Goal: Task Accomplishment & Management: Use online tool/utility

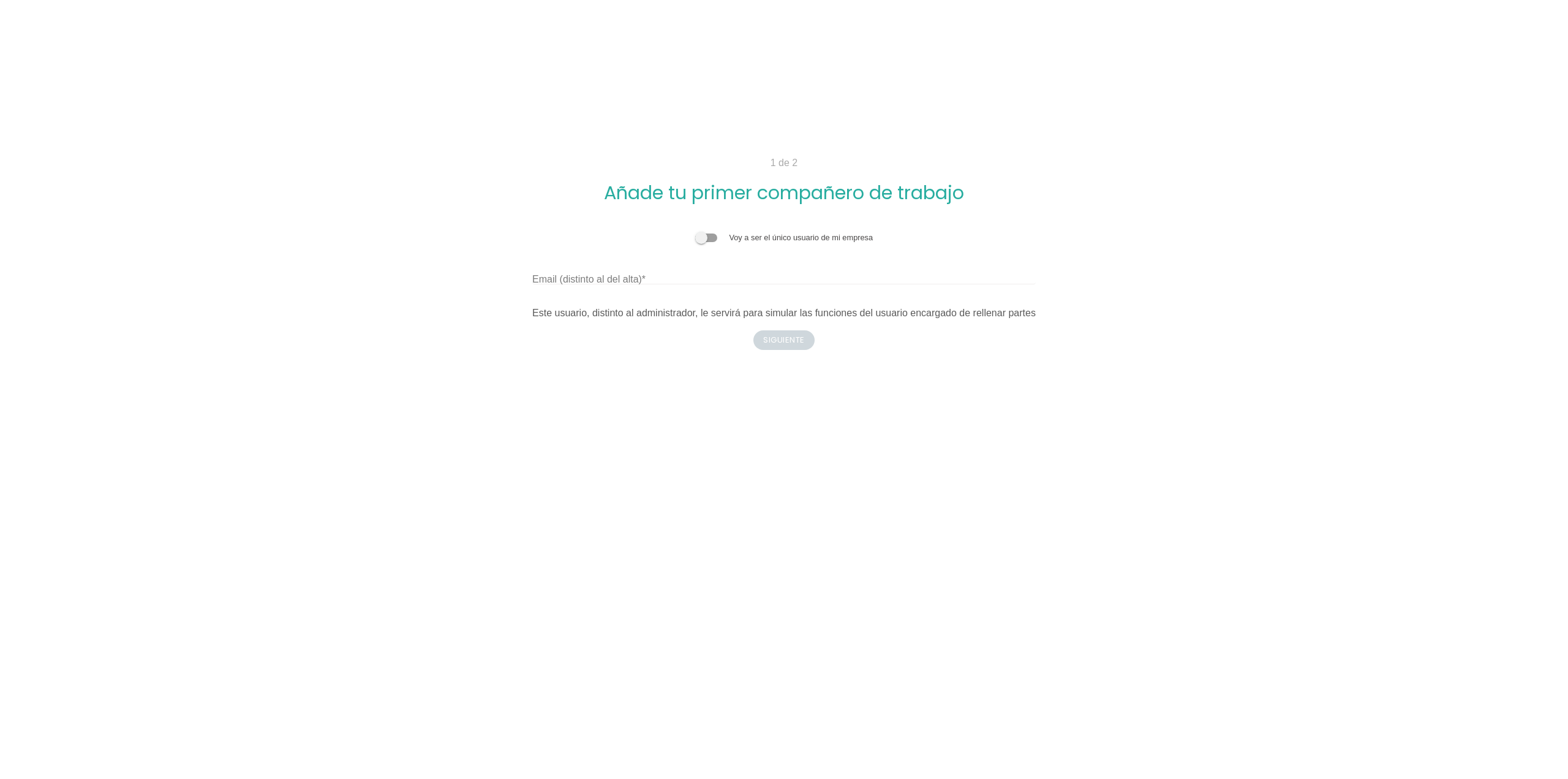
click at [713, 237] on span at bounding box center [706, 237] width 22 height 8
click at [695, 232] on input "checkbox" at bounding box center [695, 232] width 0 height 0
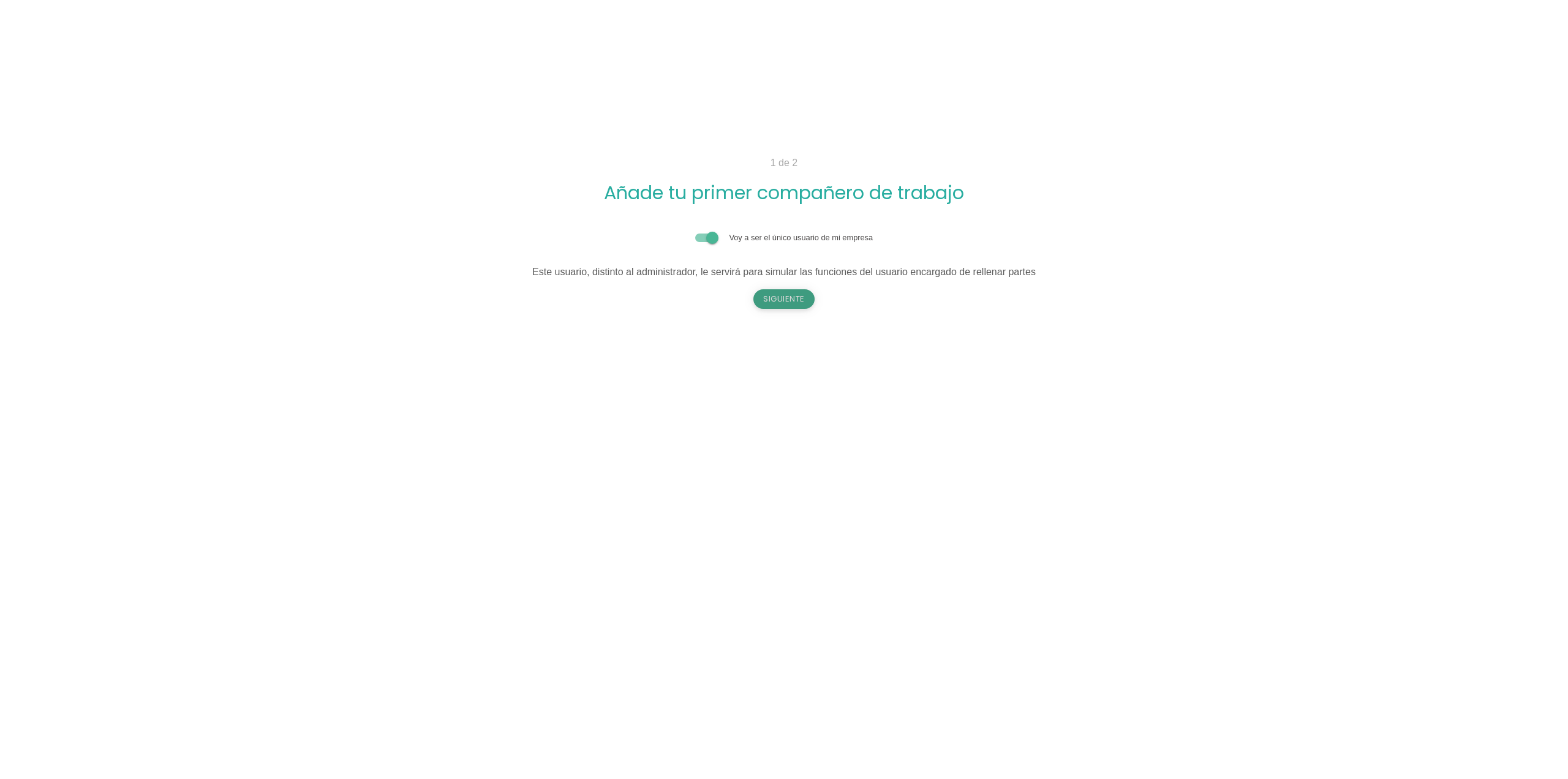
click at [781, 307] on button "Siguiente" at bounding box center [784, 299] width 61 height 19
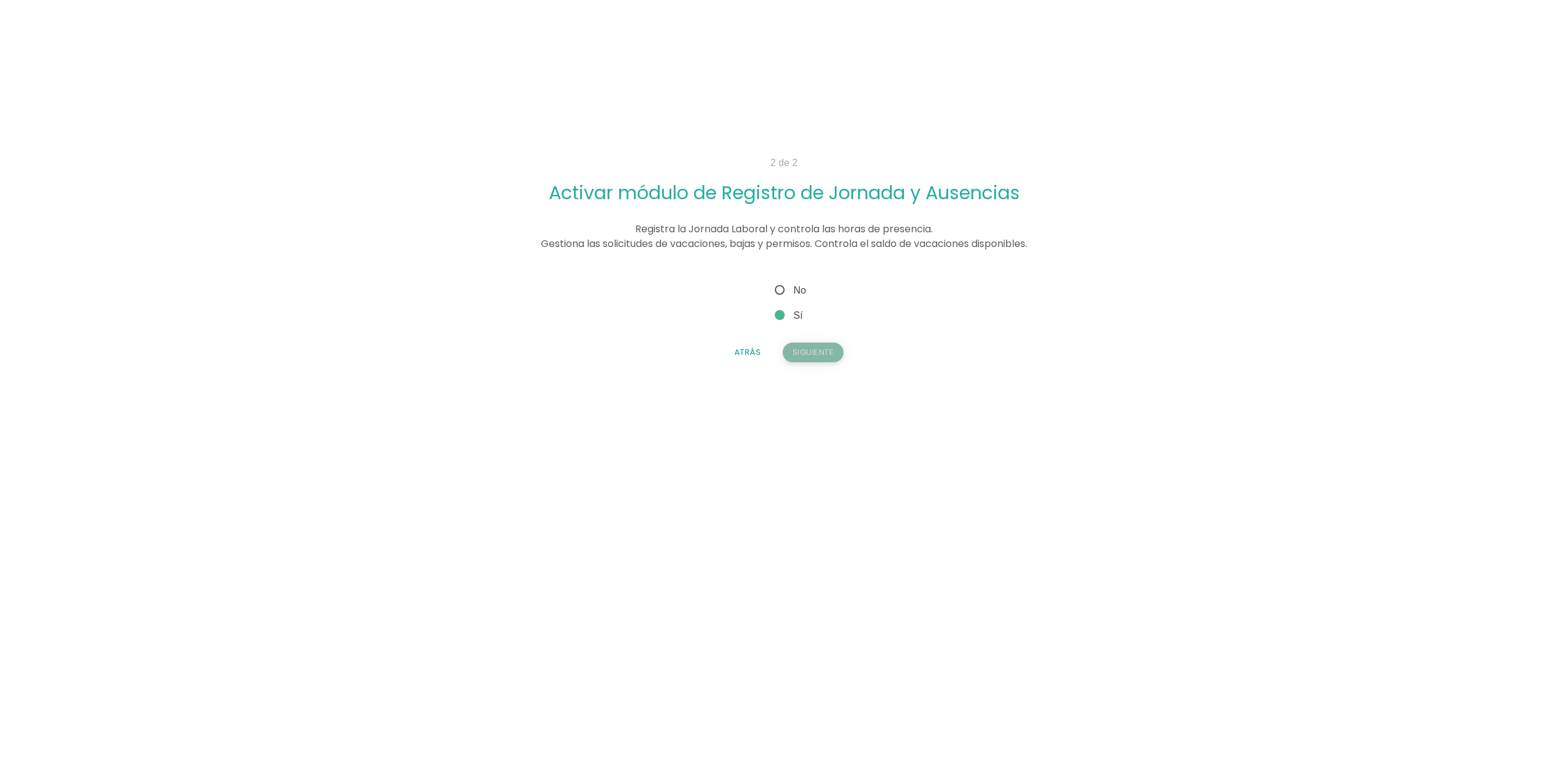
click at [806, 353] on button "Siguiente" at bounding box center [813, 352] width 61 height 19
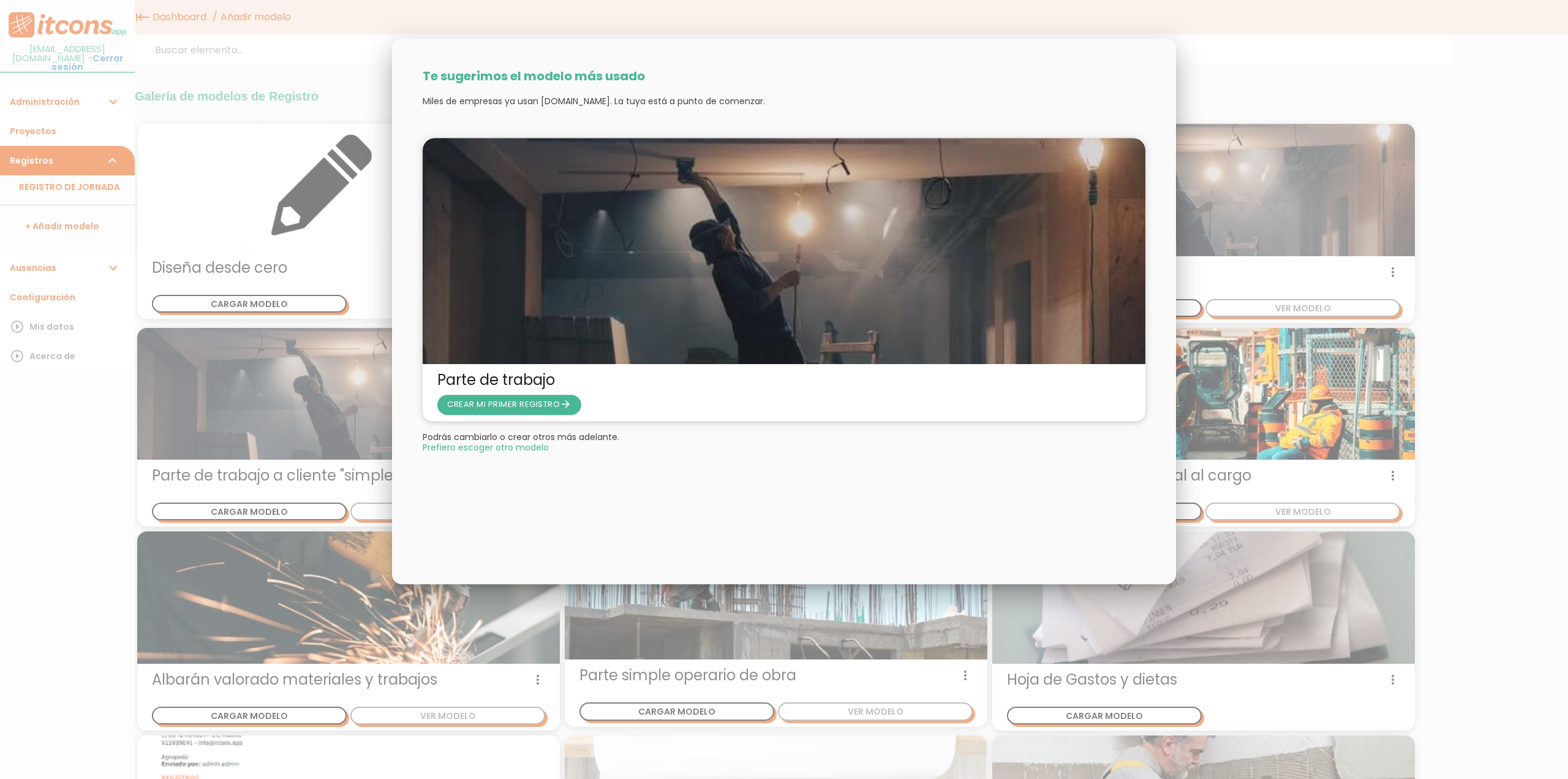
click at [489, 449] on span "Prefiero escoger otro modelo" at bounding box center [486, 447] width 126 height 8
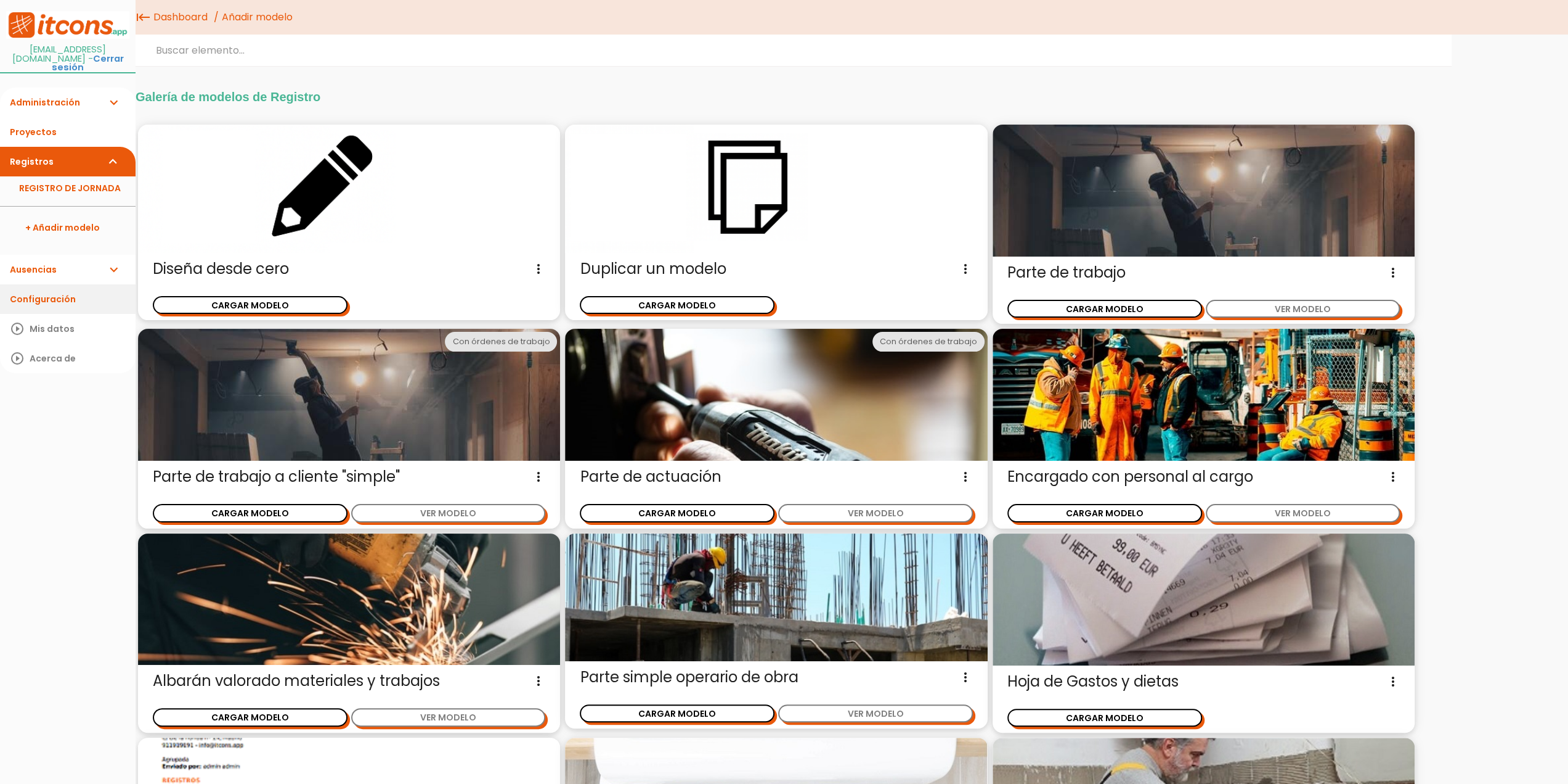
click at [50, 297] on link "Configuración" at bounding box center [68, 299] width 136 height 29
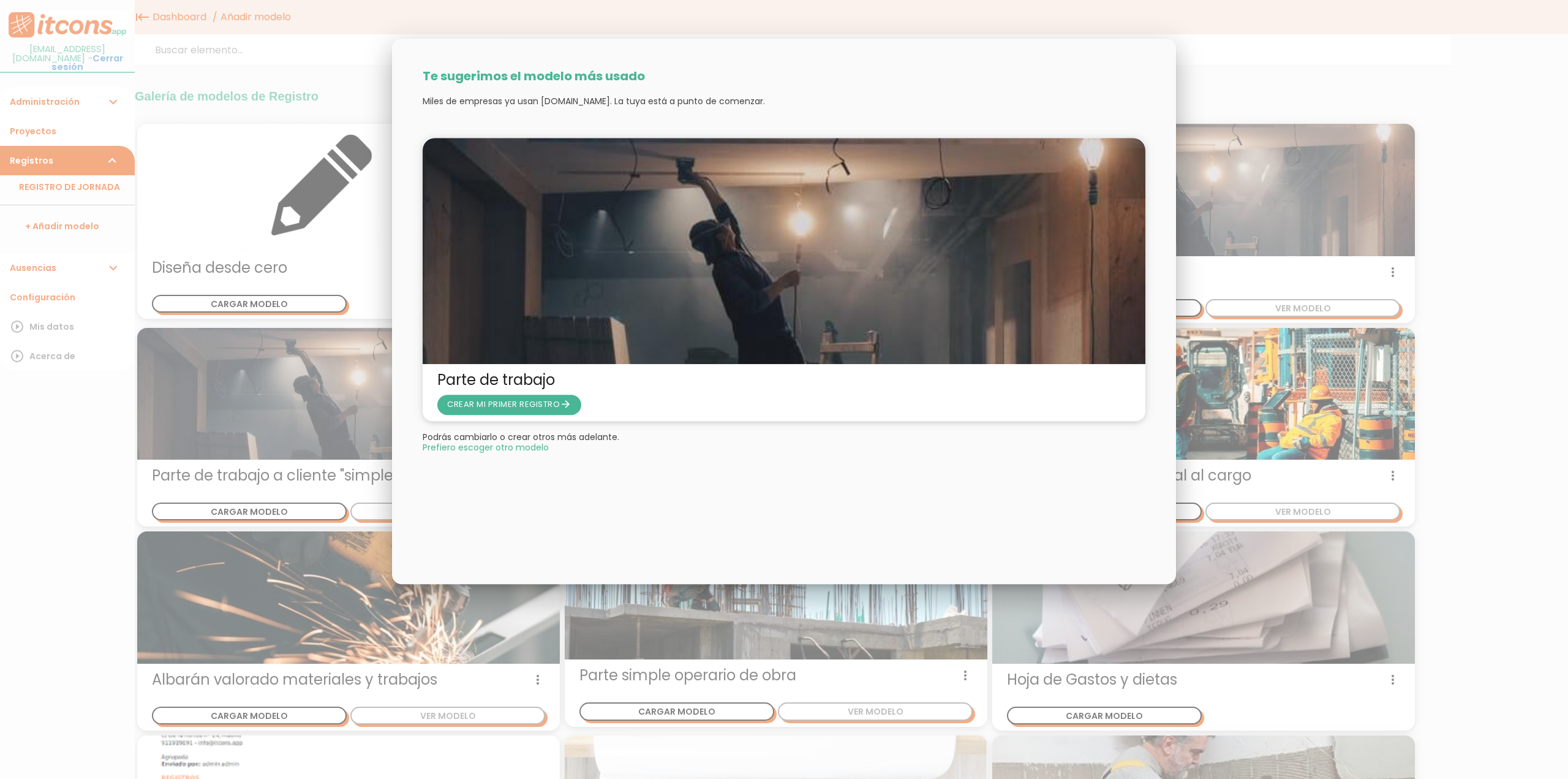
click at [484, 448] on span "Prefiero escoger otro modelo" at bounding box center [486, 447] width 126 height 8
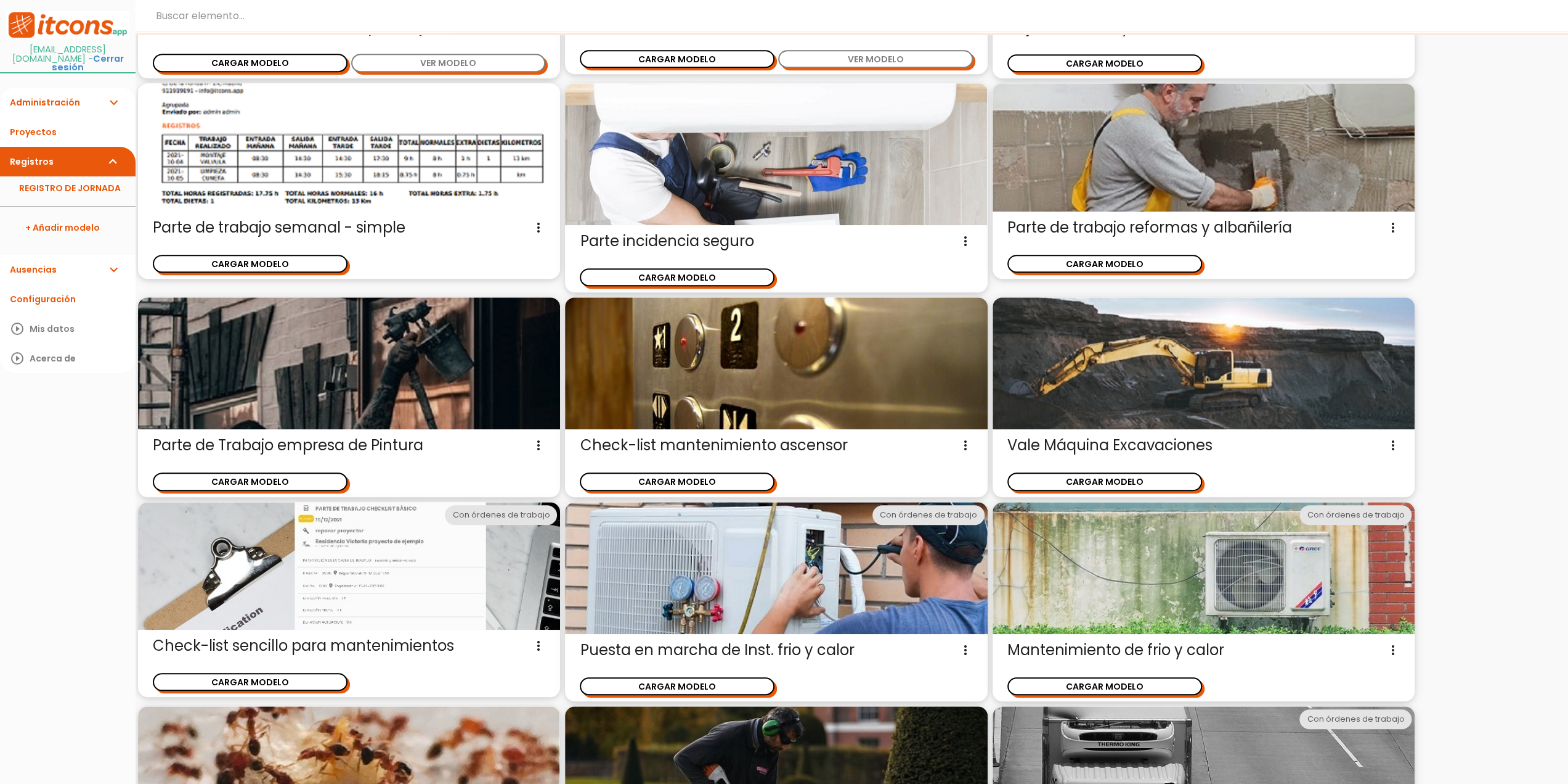
scroll to position [585, 0]
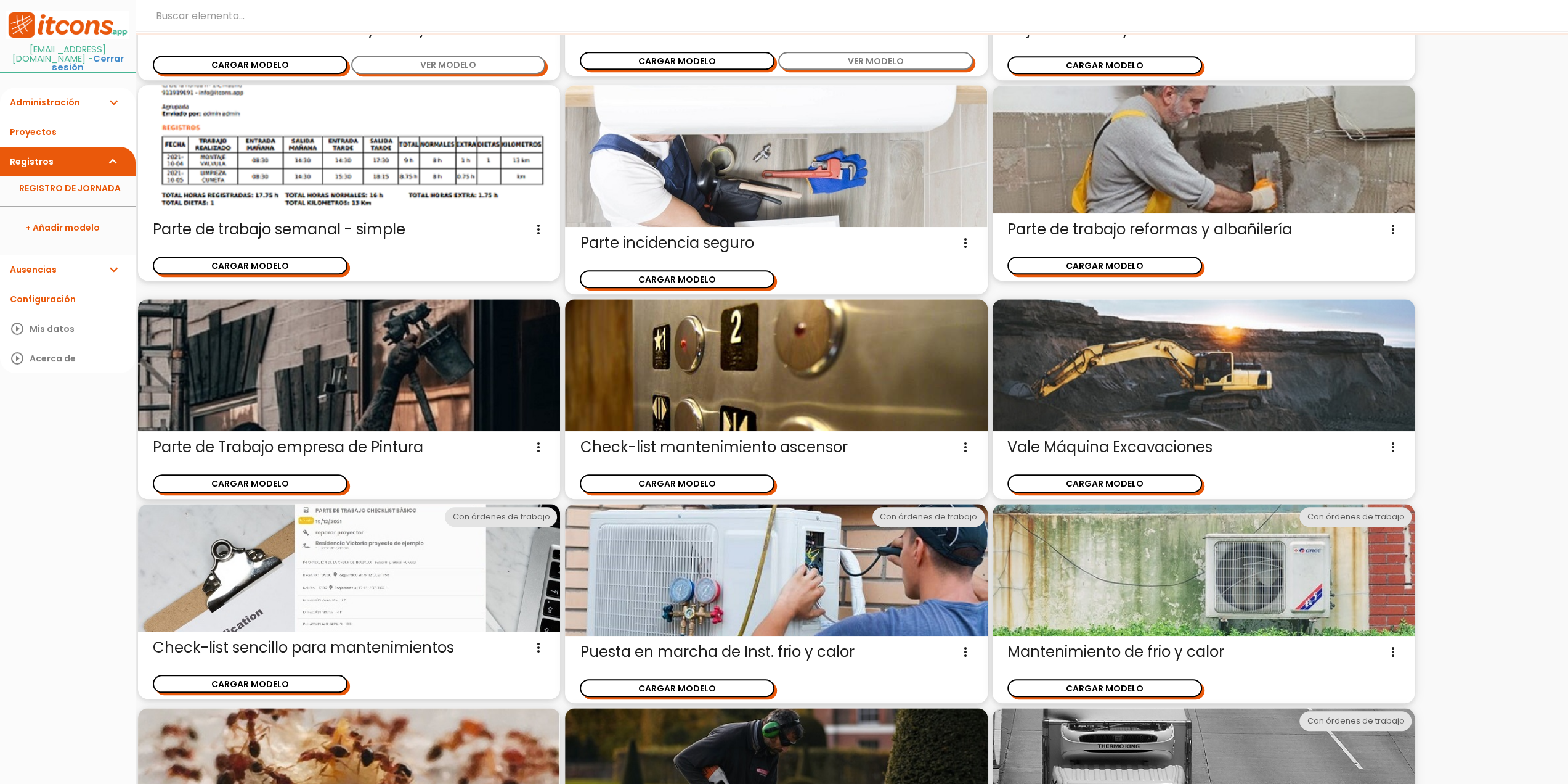
click at [661, 400] on img at bounding box center [775, 365] width 422 height 132
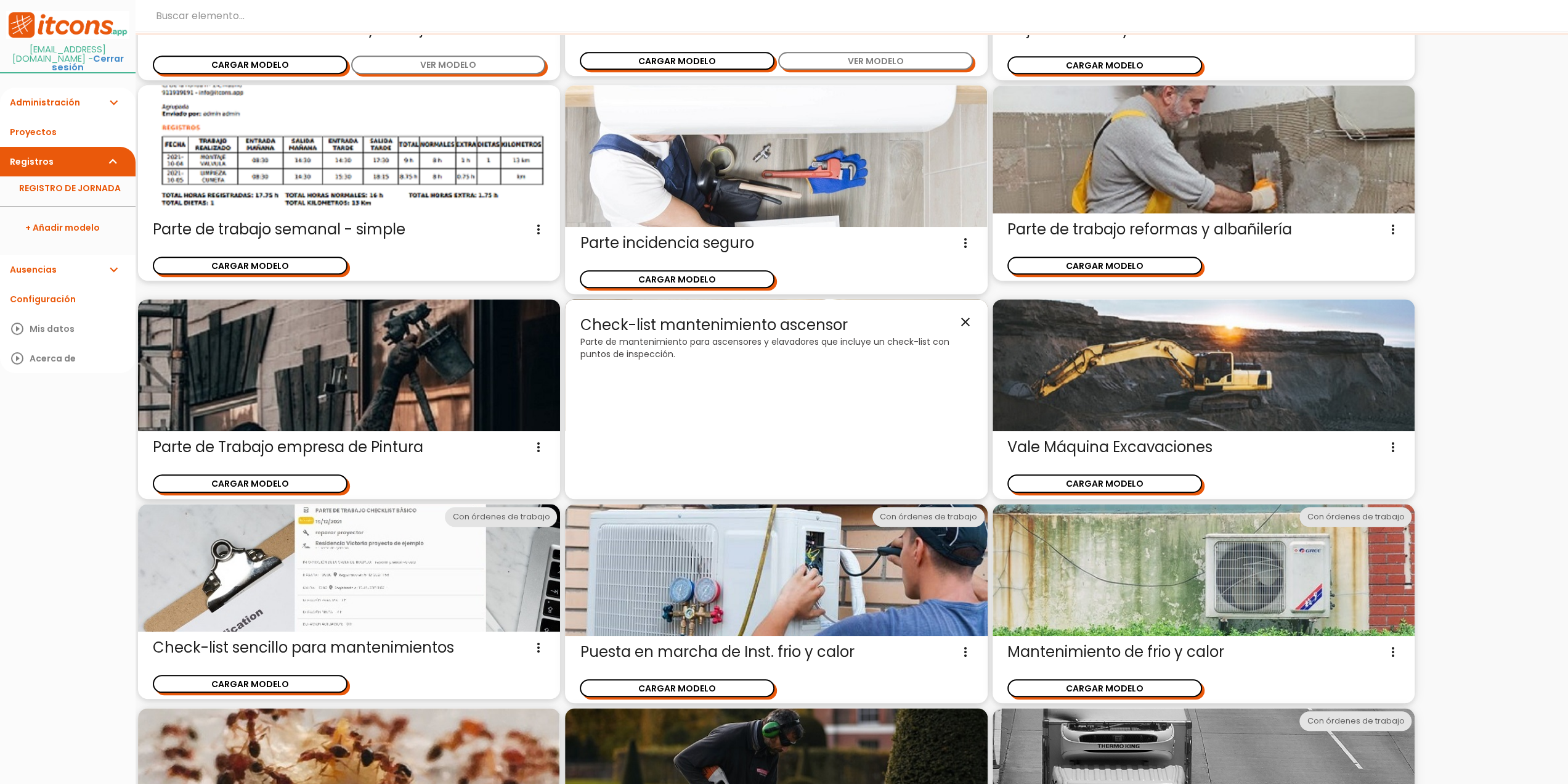
click at [649, 349] on p "Parte de mantenimiento para ascensores y elavadores que incluye un check-list c…" at bounding box center [775, 347] width 392 height 25
click at [970, 318] on icon "close" at bounding box center [965, 321] width 15 height 15
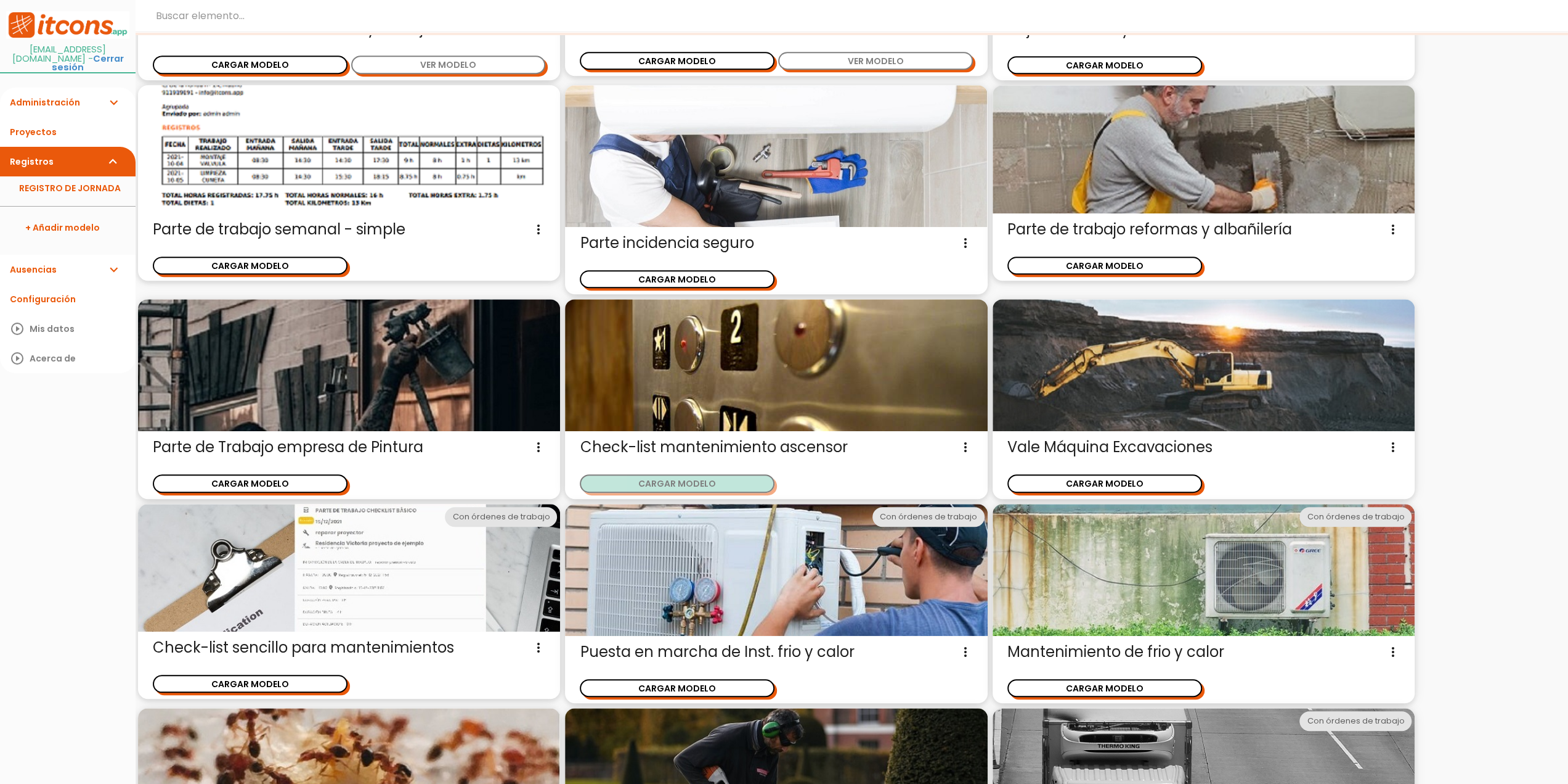
click at [717, 481] on button "CARGAR MODELO" at bounding box center [677, 483] width 195 height 17
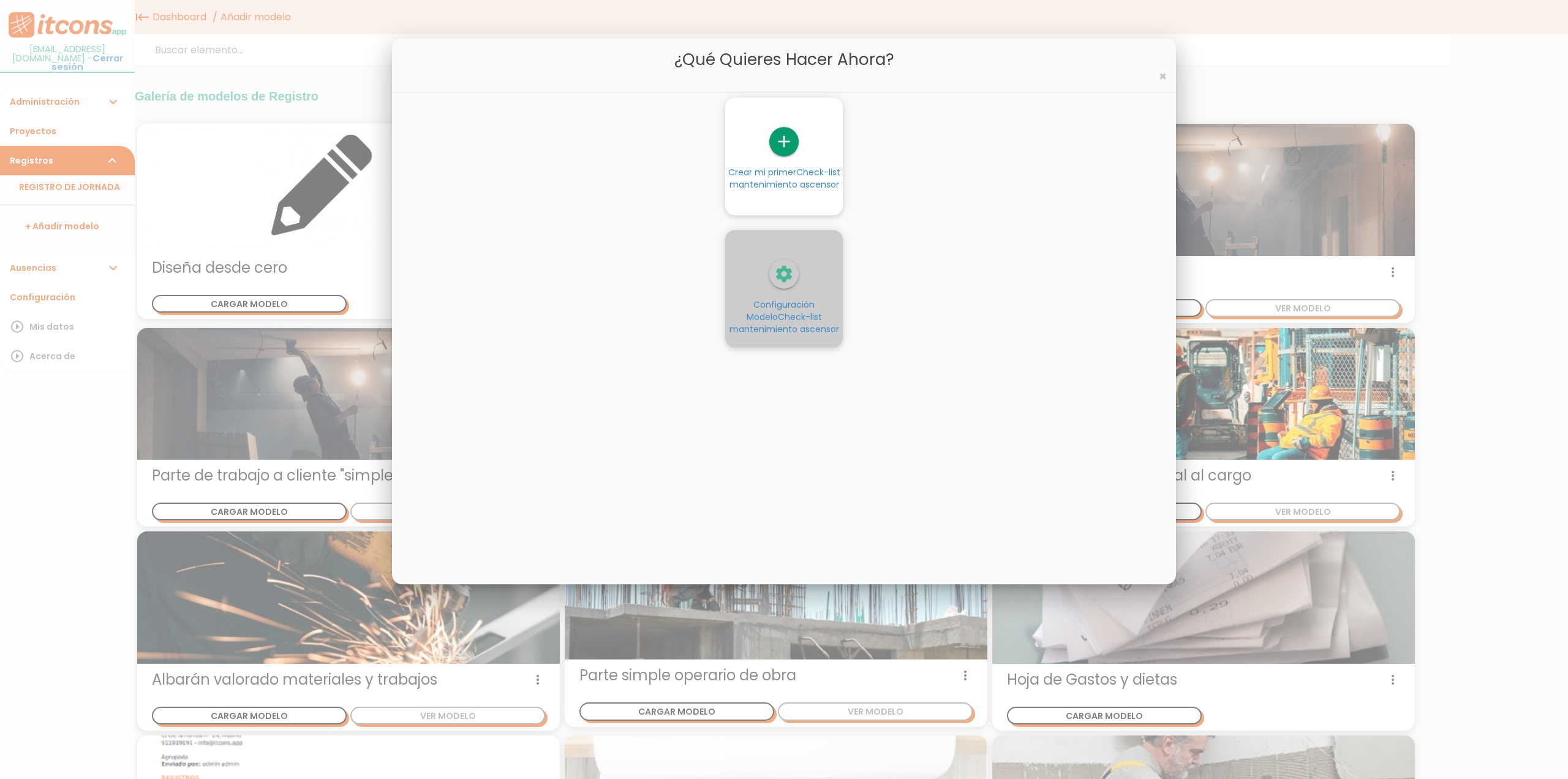
click at [783, 292] on link "settings Configuración Modelo Check-list mantenimiento ascensor" at bounding box center [784, 297] width 118 height 76
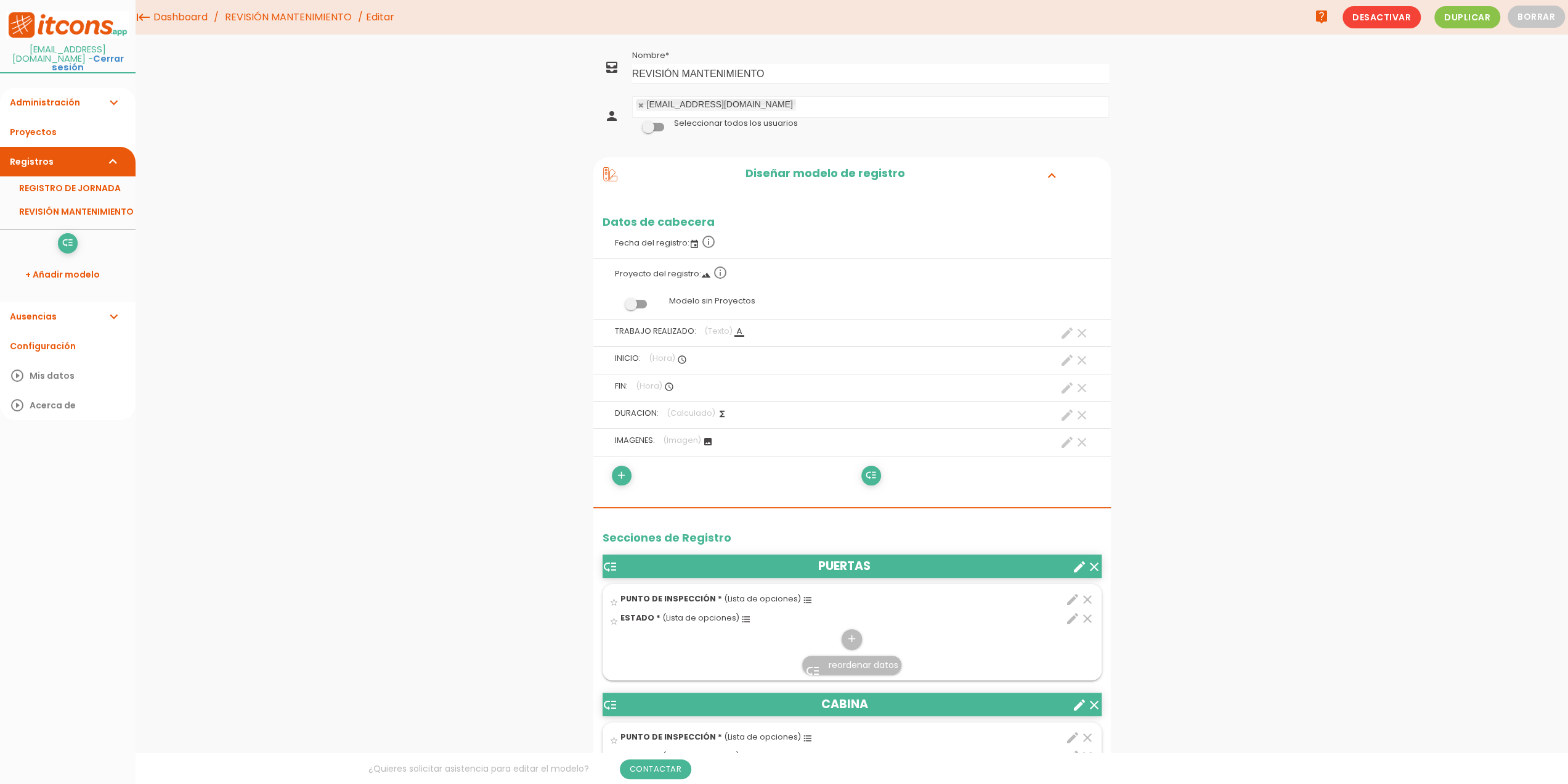
click at [324, 17] on link "REVISIÓN MANTENIMIENTO" at bounding box center [288, 17] width 133 height 35
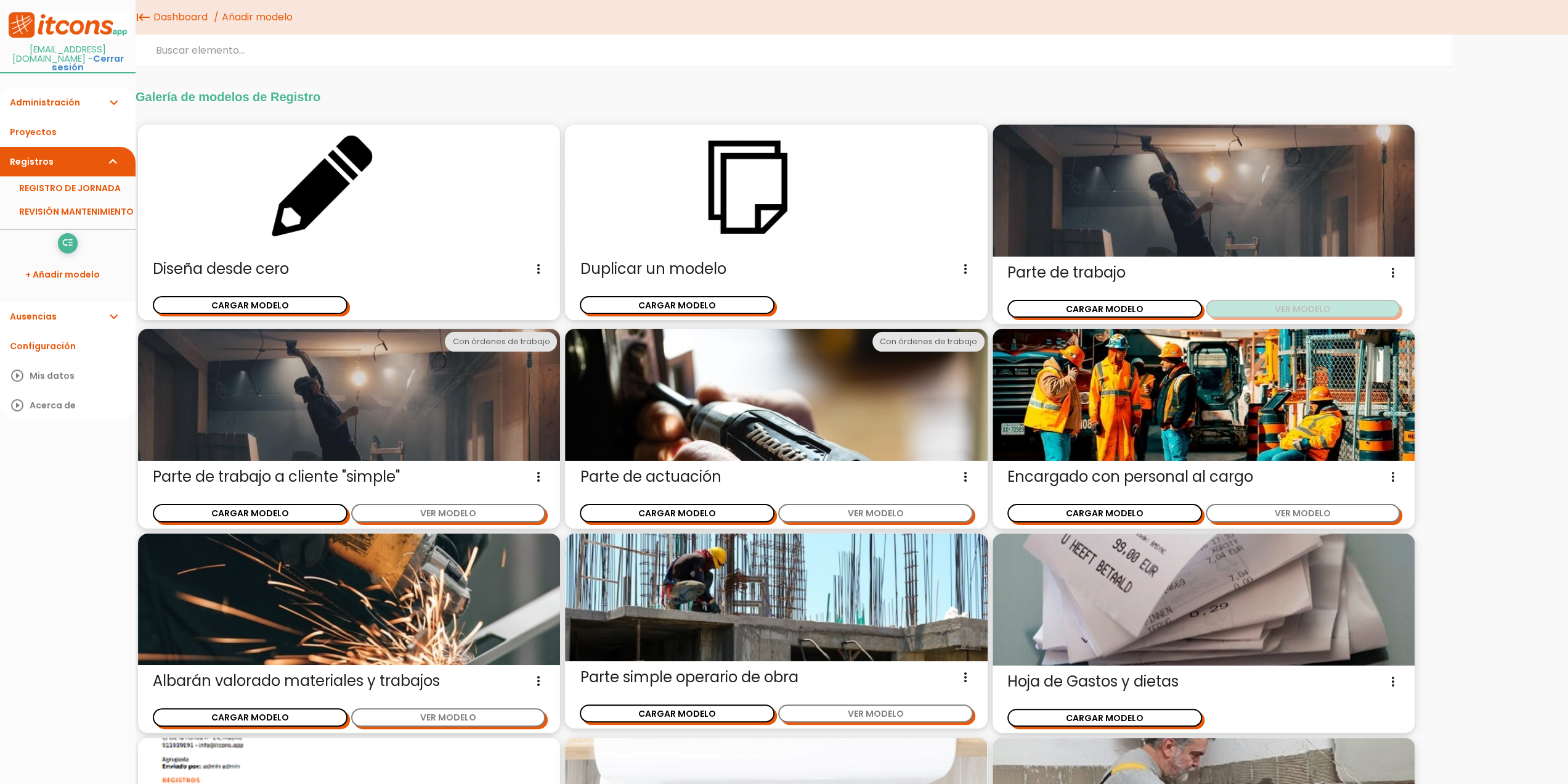
click at [1291, 307] on button "VER MODELO" at bounding box center [1303, 308] width 195 height 17
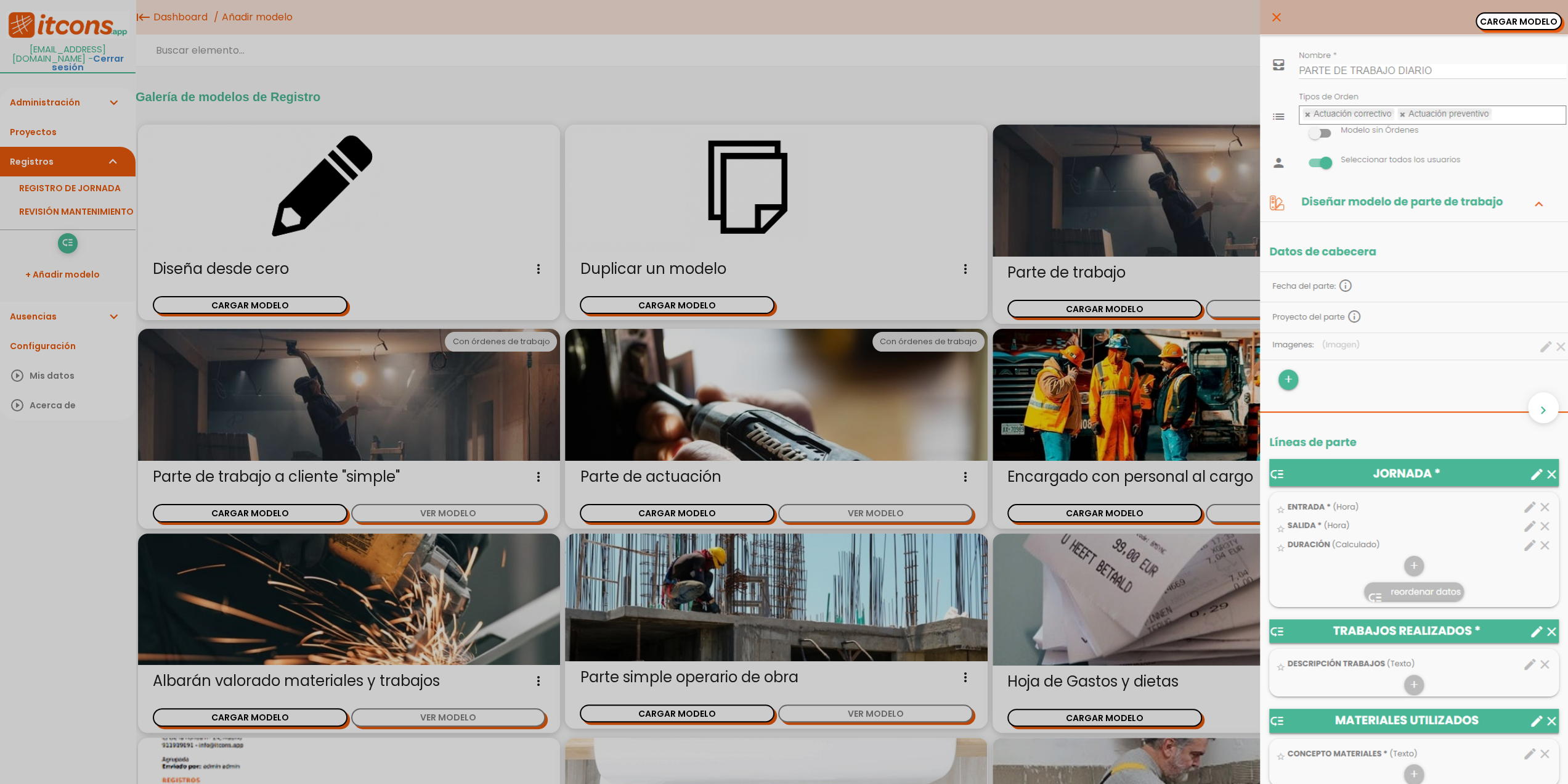
click at [712, 80] on div "close CARGAR MODELO chevron_right" at bounding box center [784, 392] width 1568 height 784
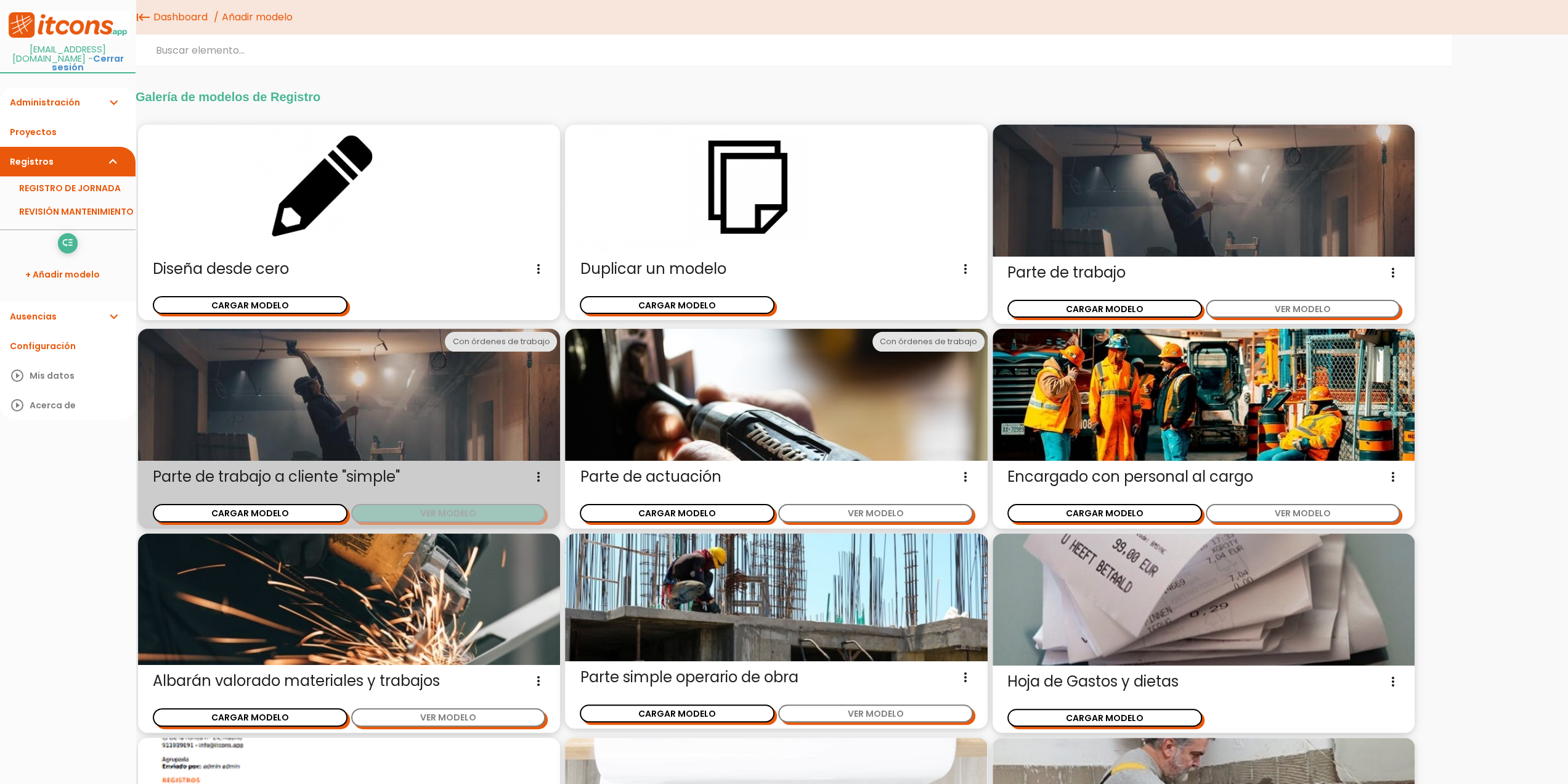
click at [425, 508] on button "VER MODELO" at bounding box center [448, 512] width 195 height 17
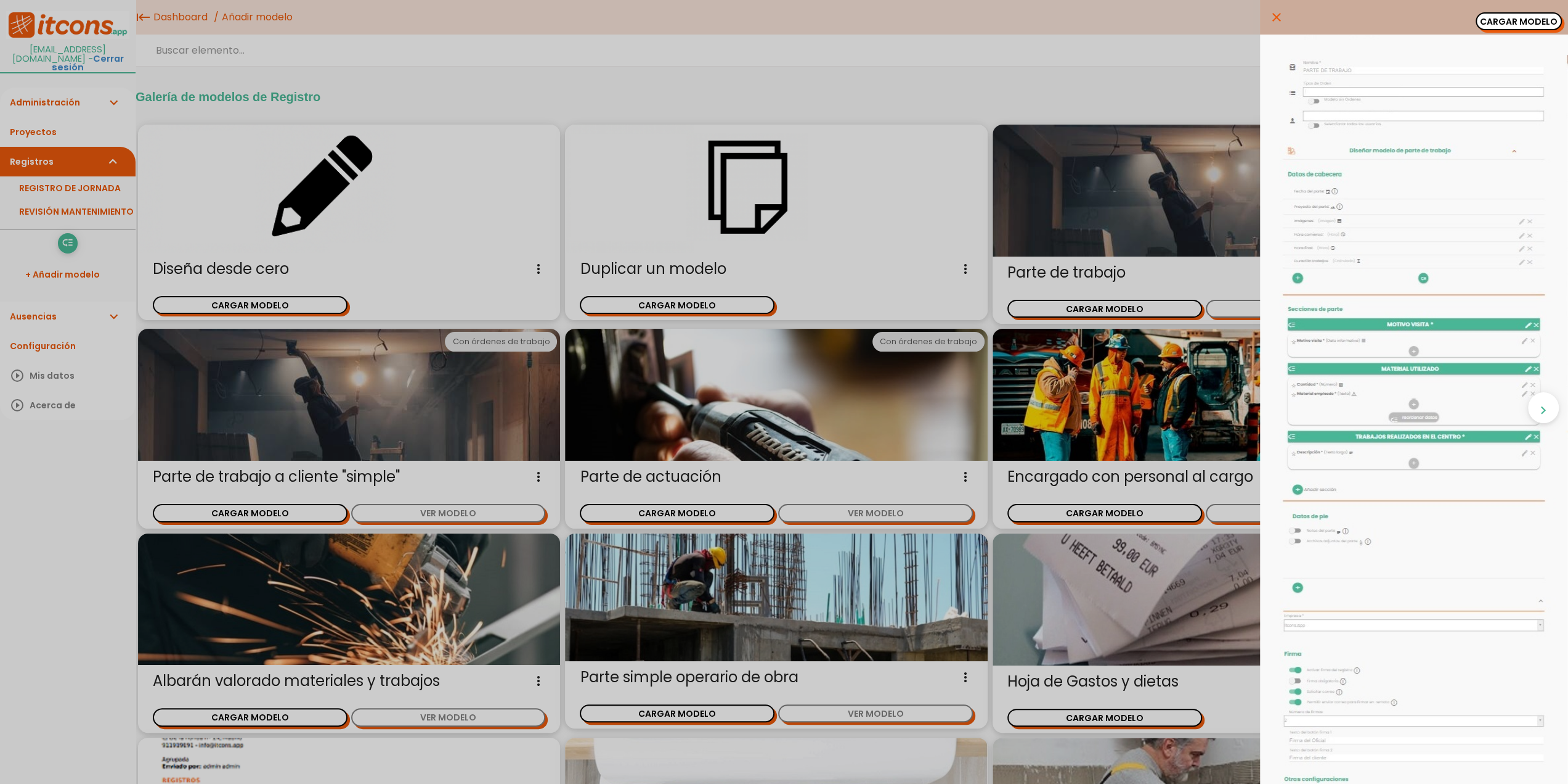
click at [595, 97] on div "close CARGAR MODELO chevron_right" at bounding box center [784, 392] width 1568 height 784
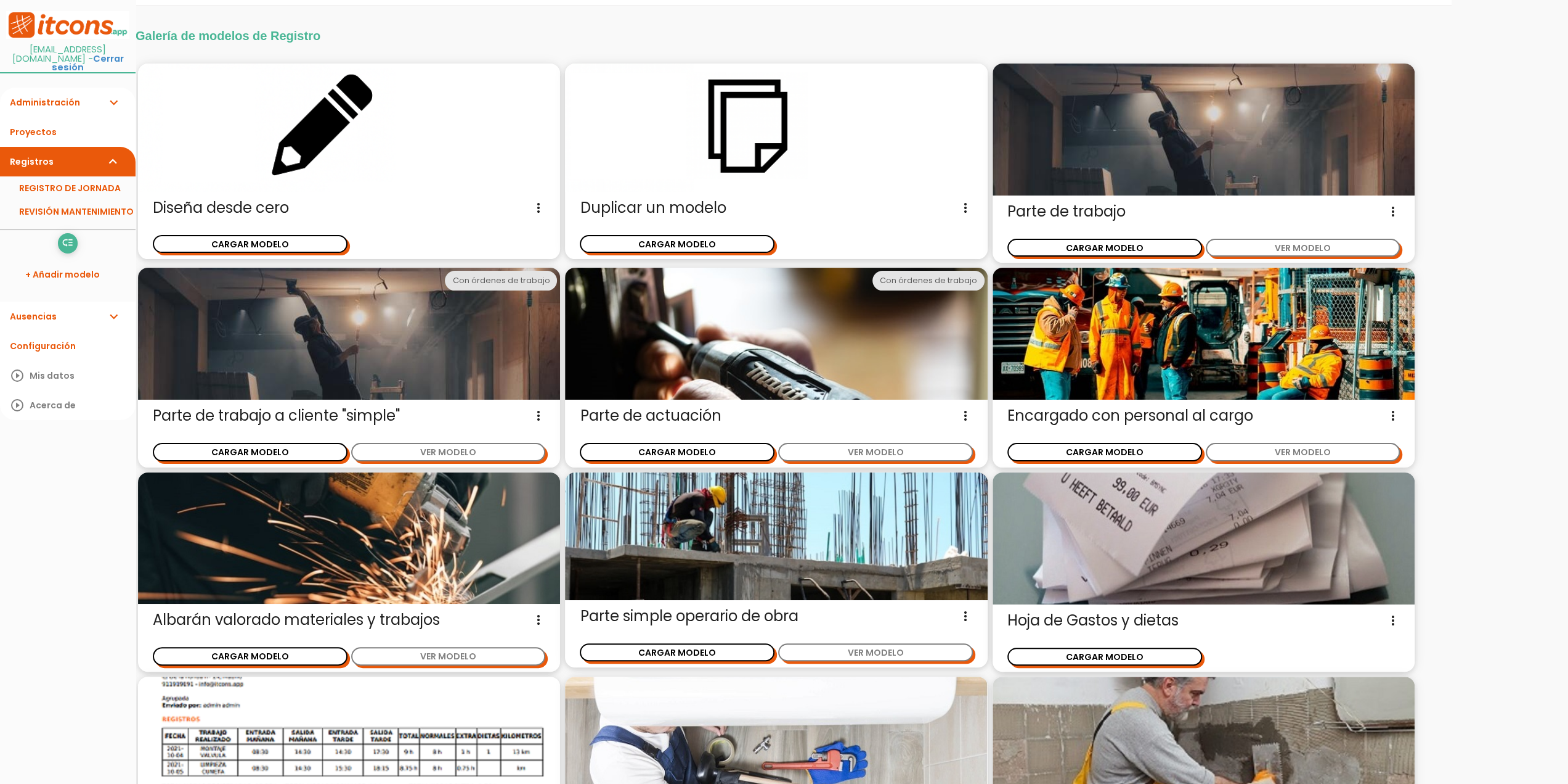
scroll to position [29, 0]
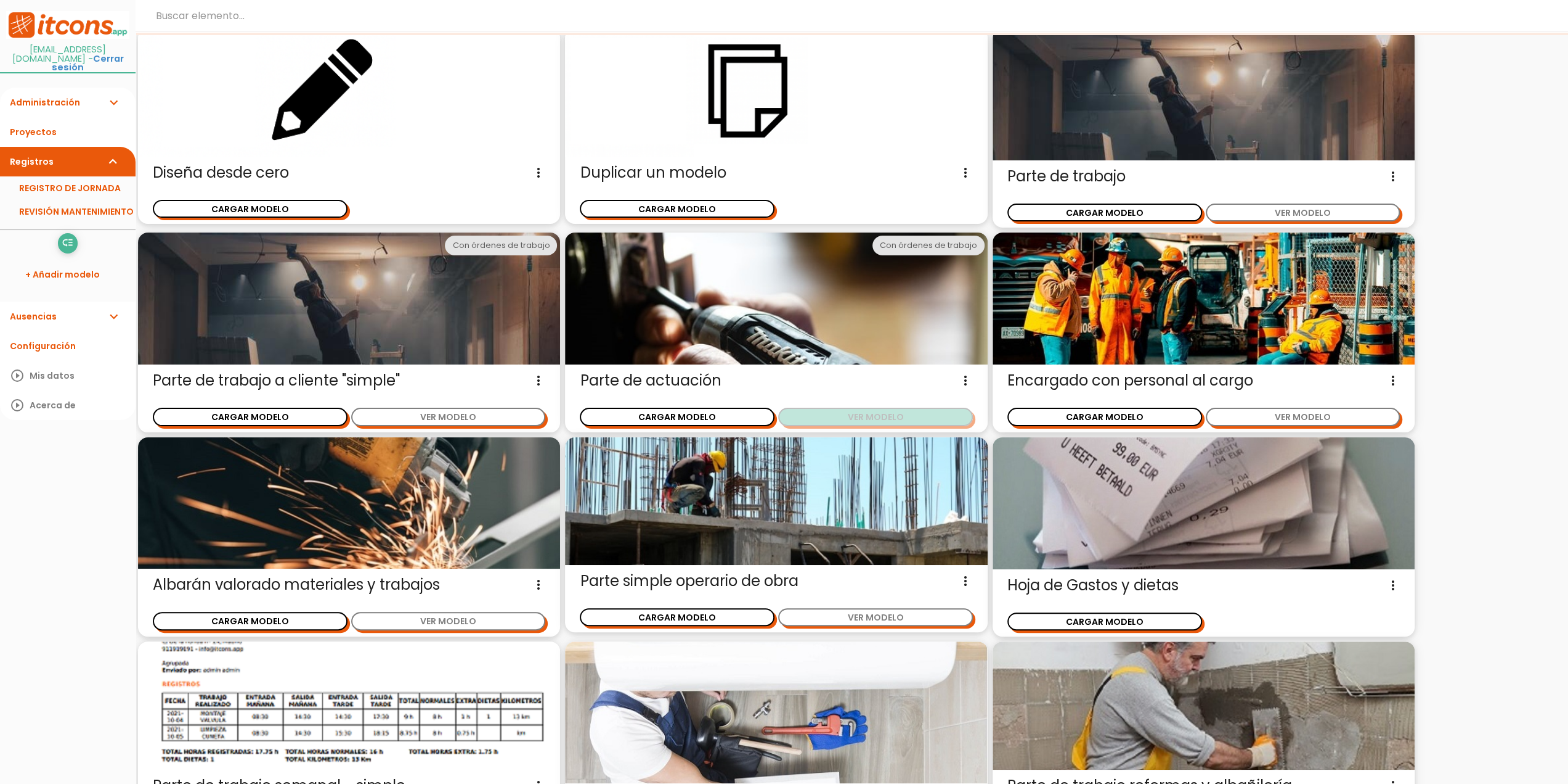
click at [858, 414] on button "VER MODELO" at bounding box center [875, 415] width 195 height 17
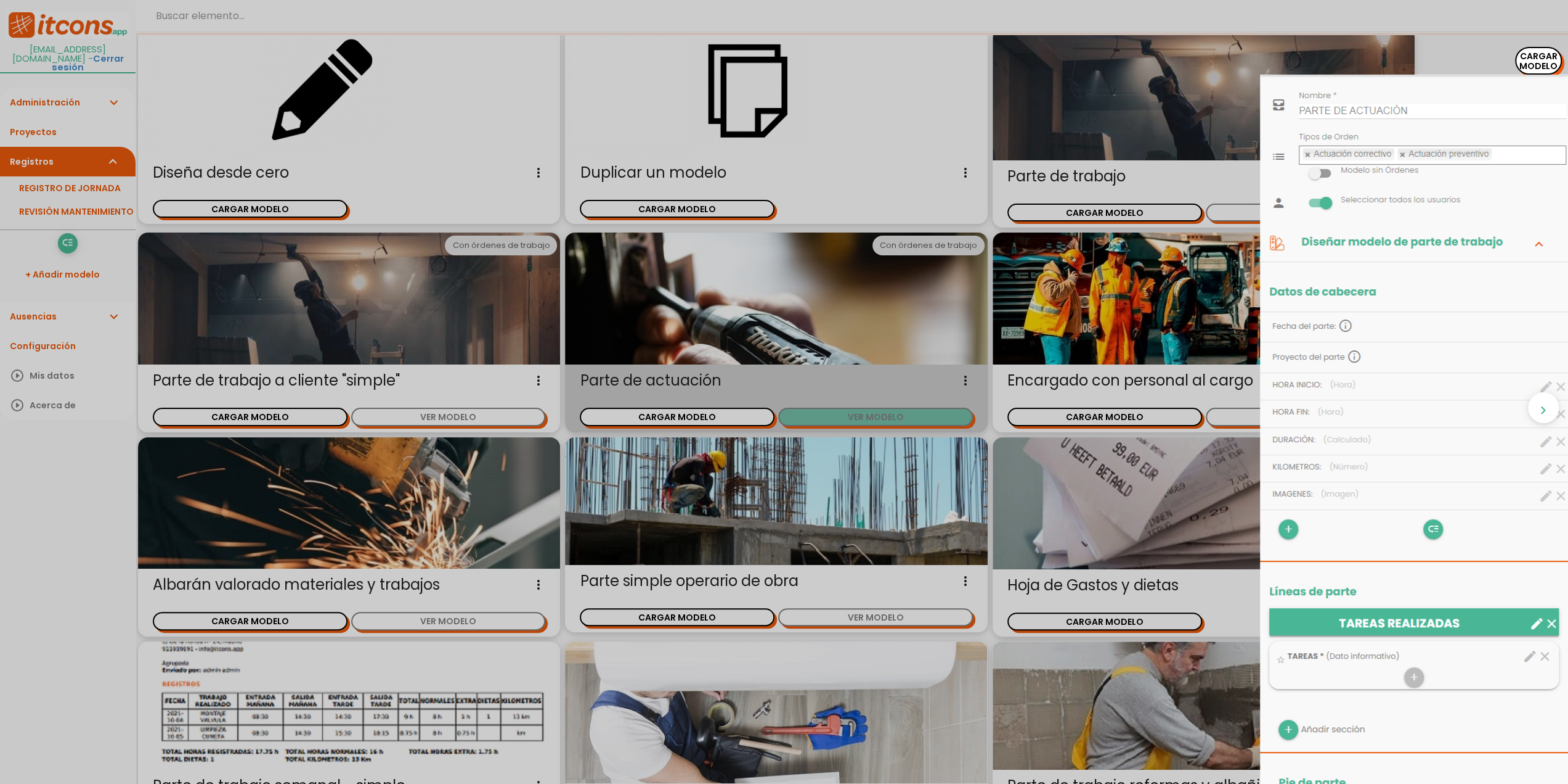
scroll to position [0, 0]
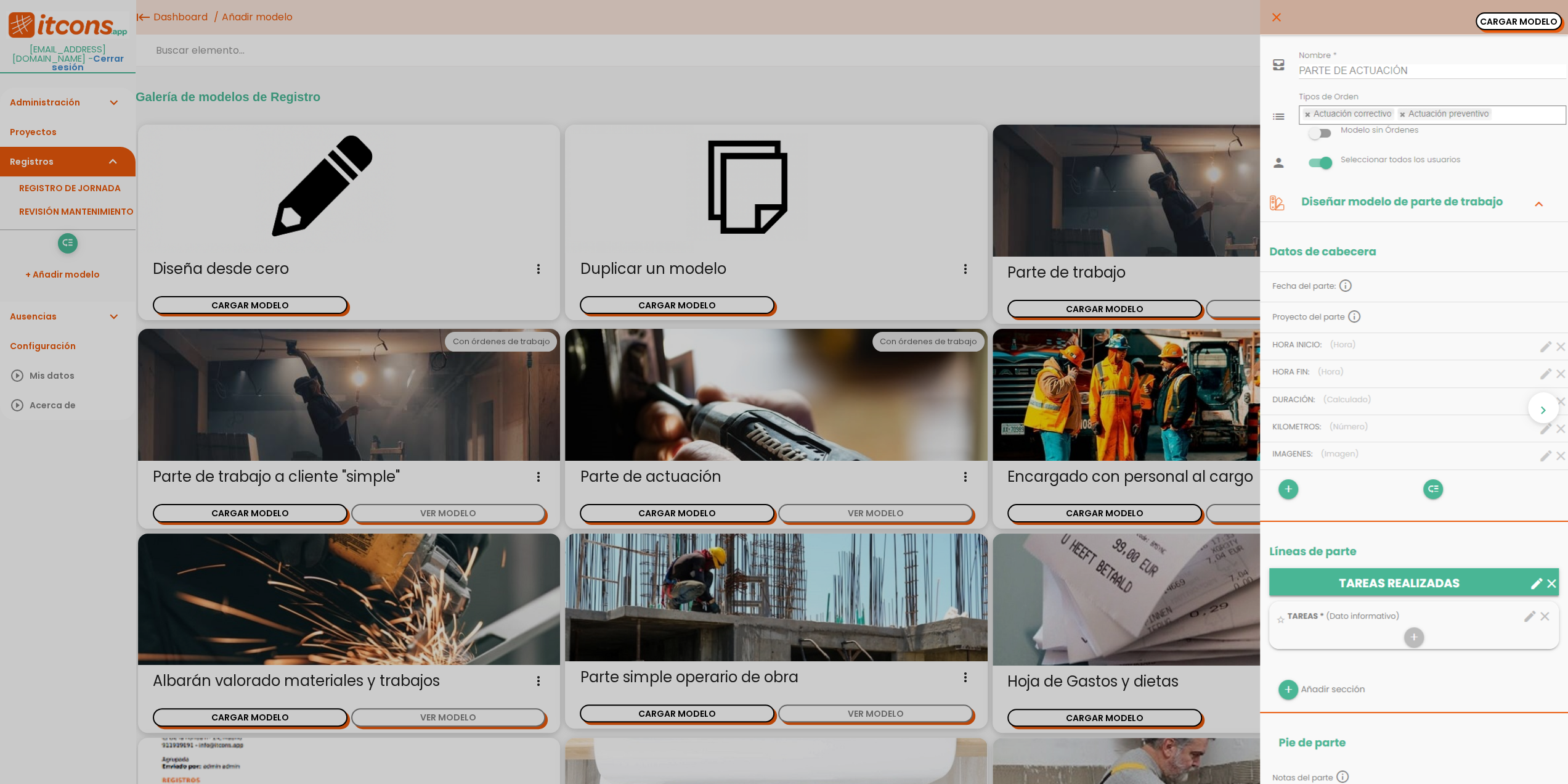
click at [1269, 17] on icon "close" at bounding box center [1277, 17] width 15 height 35
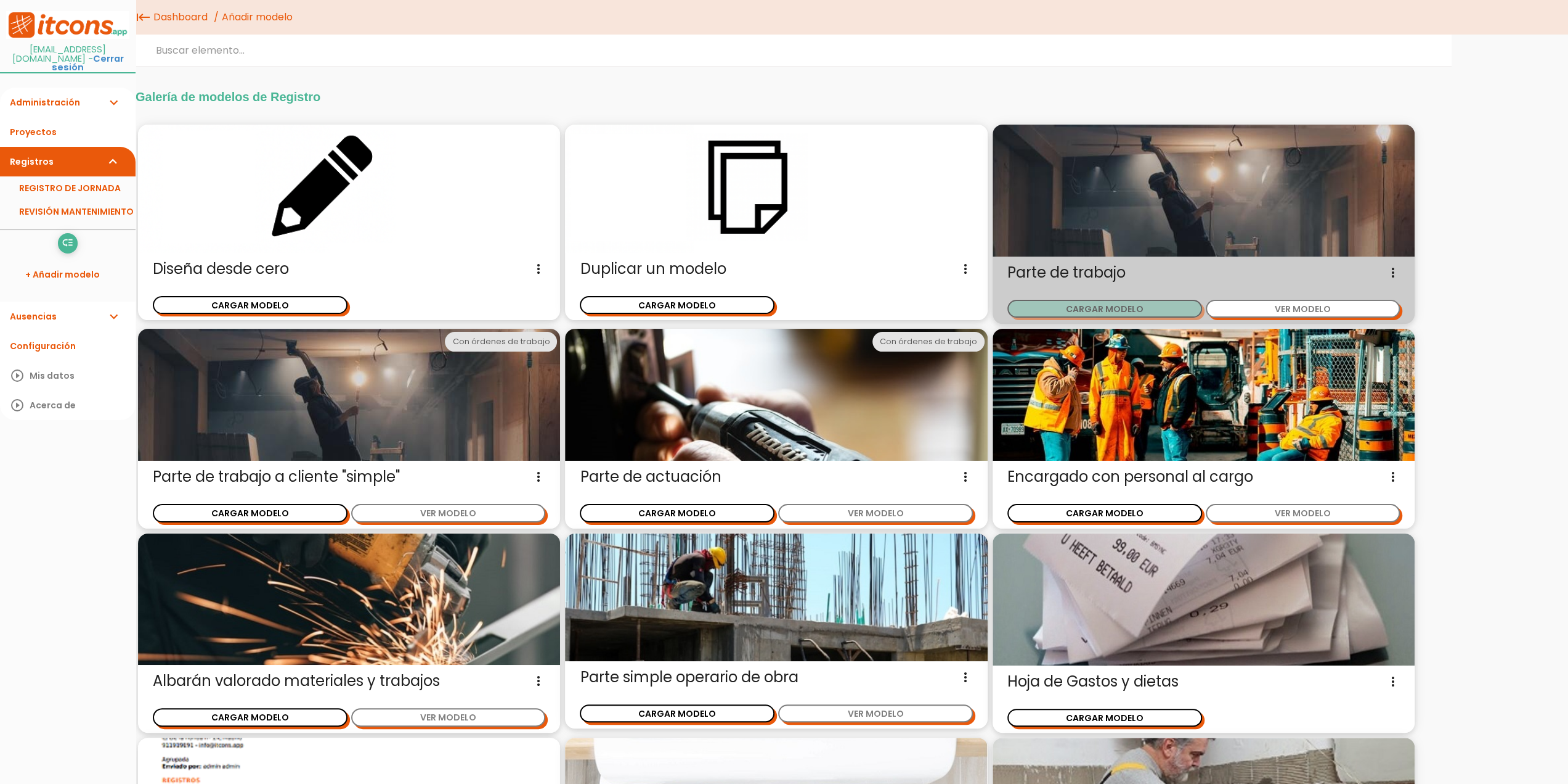
click at [1140, 308] on button "CARGAR MODELO" at bounding box center [1105, 308] width 195 height 17
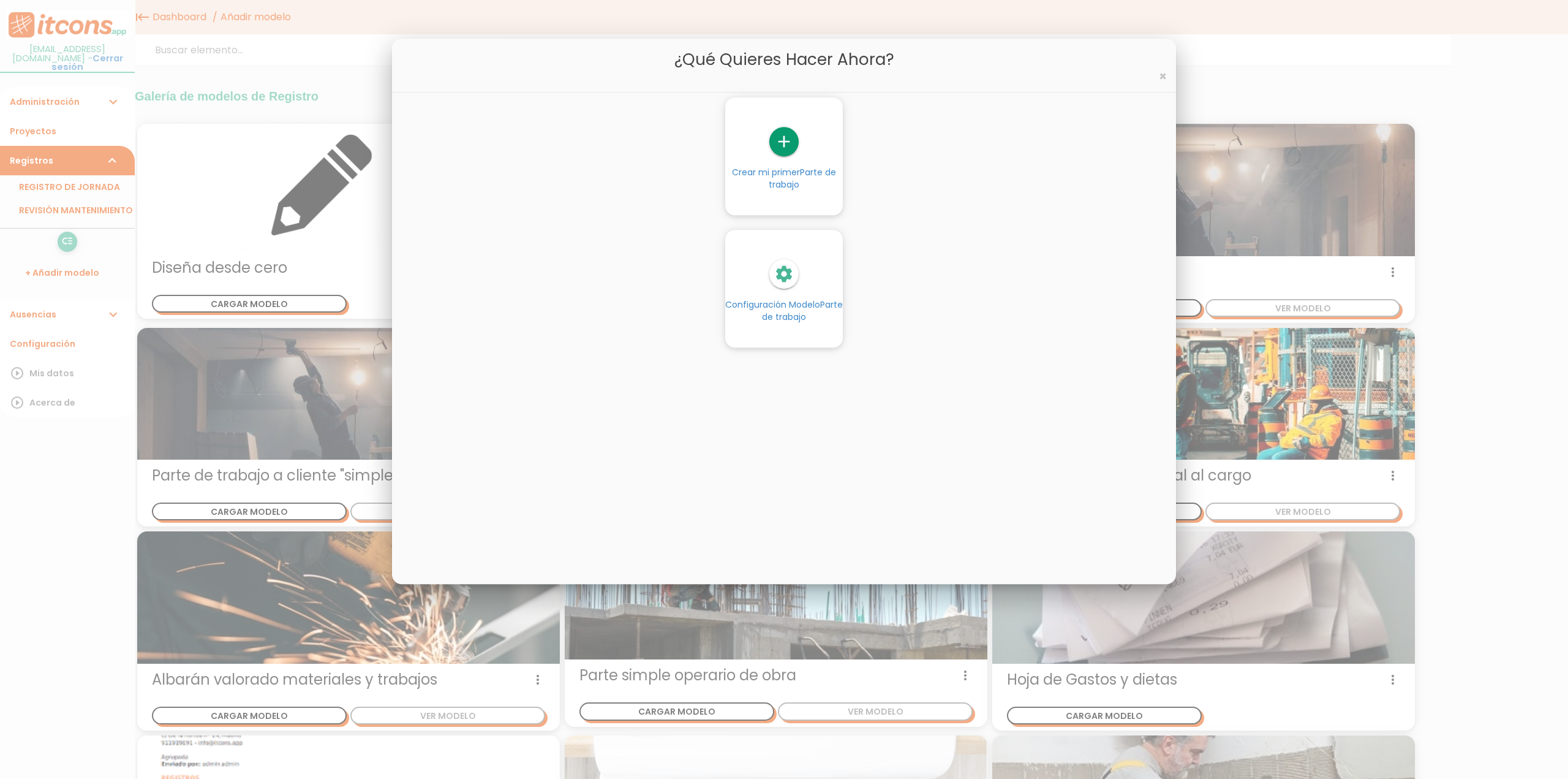
click at [783, 282] on icon "settings" at bounding box center [784, 274] width 29 height 29
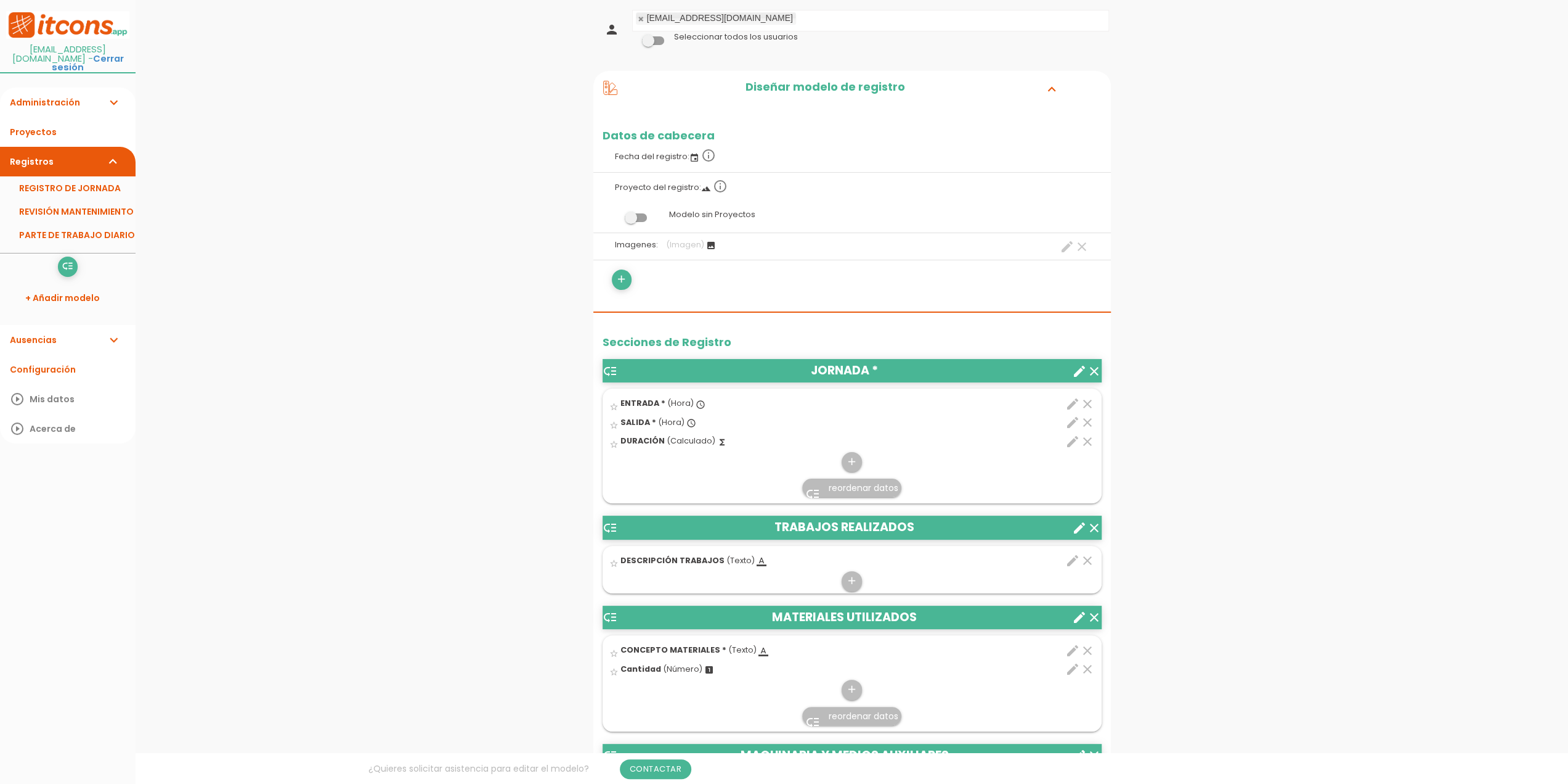
scroll to position [123, 0]
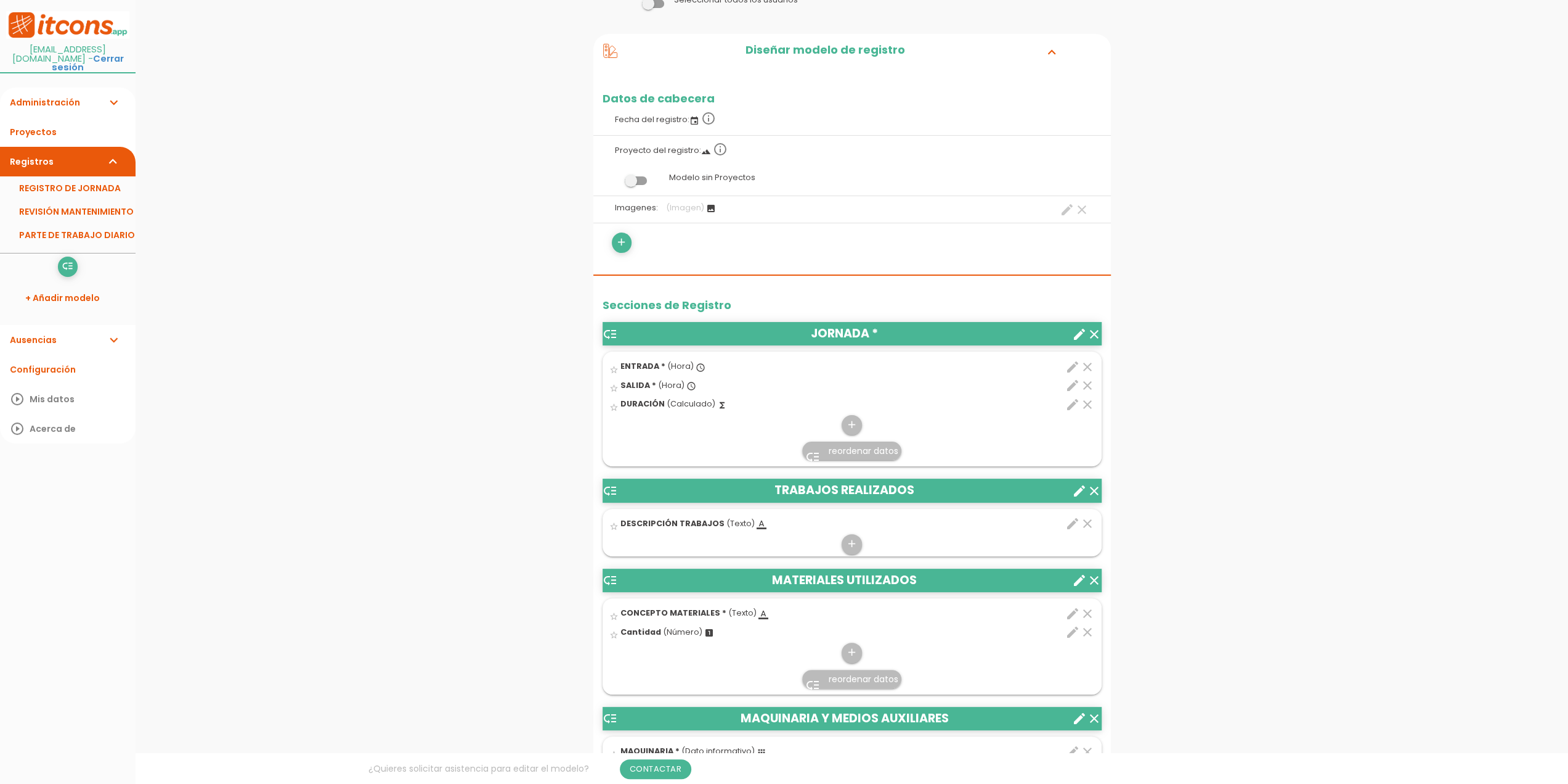
click at [642, 364] on span "ENTRADA *" at bounding box center [642, 365] width 45 height 10
click at [0, 0] on input "star_border" at bounding box center [0, 0] width 0 height 0
click at [642, 364] on span "ENTRADA *" at bounding box center [642, 365] width 45 height 10
click at [0, 0] on input "star" at bounding box center [0, 0] width 0 height 0
click at [1074, 364] on icon "edit" at bounding box center [1073, 367] width 15 height 15
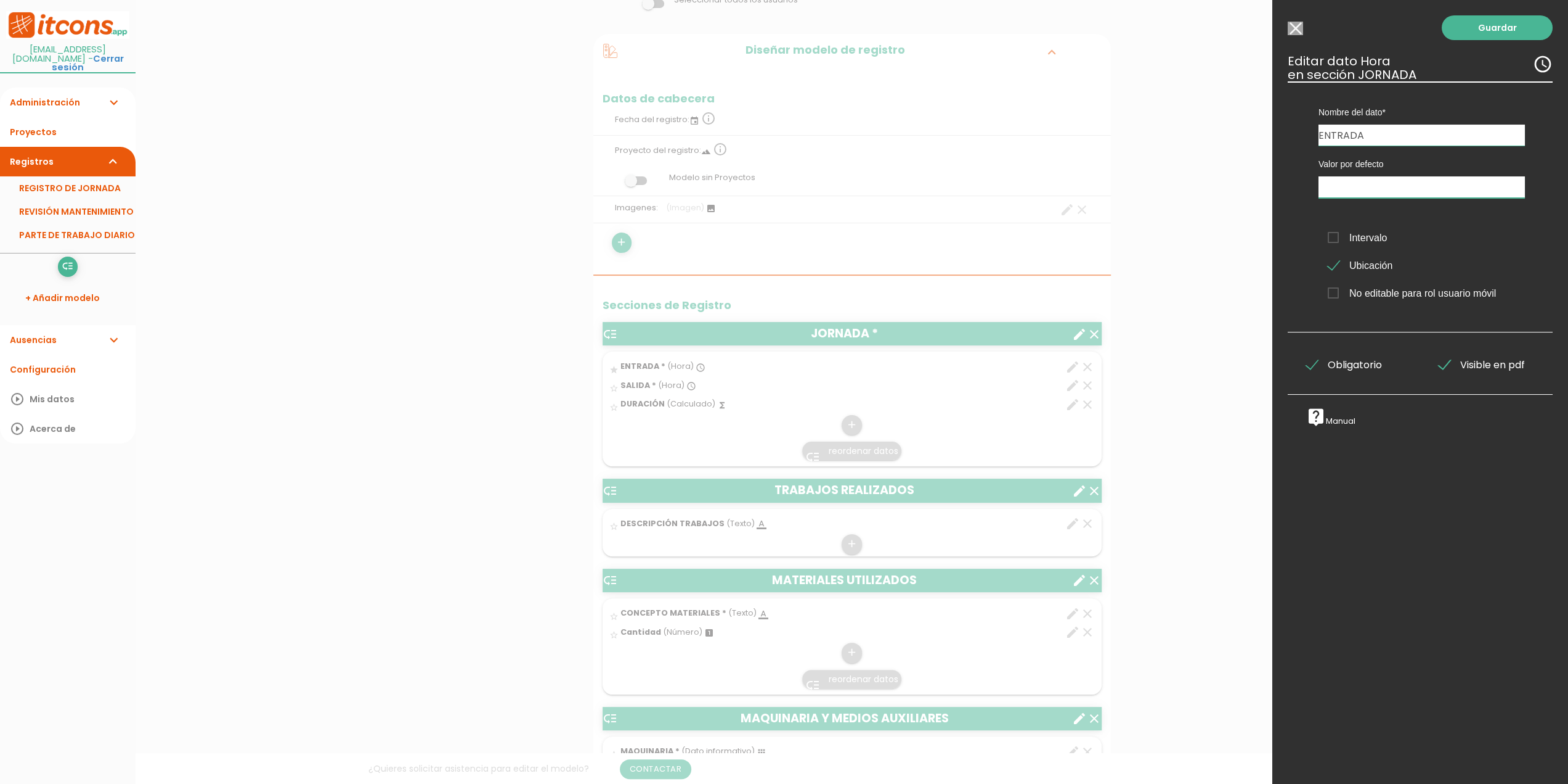
type input "09:14"
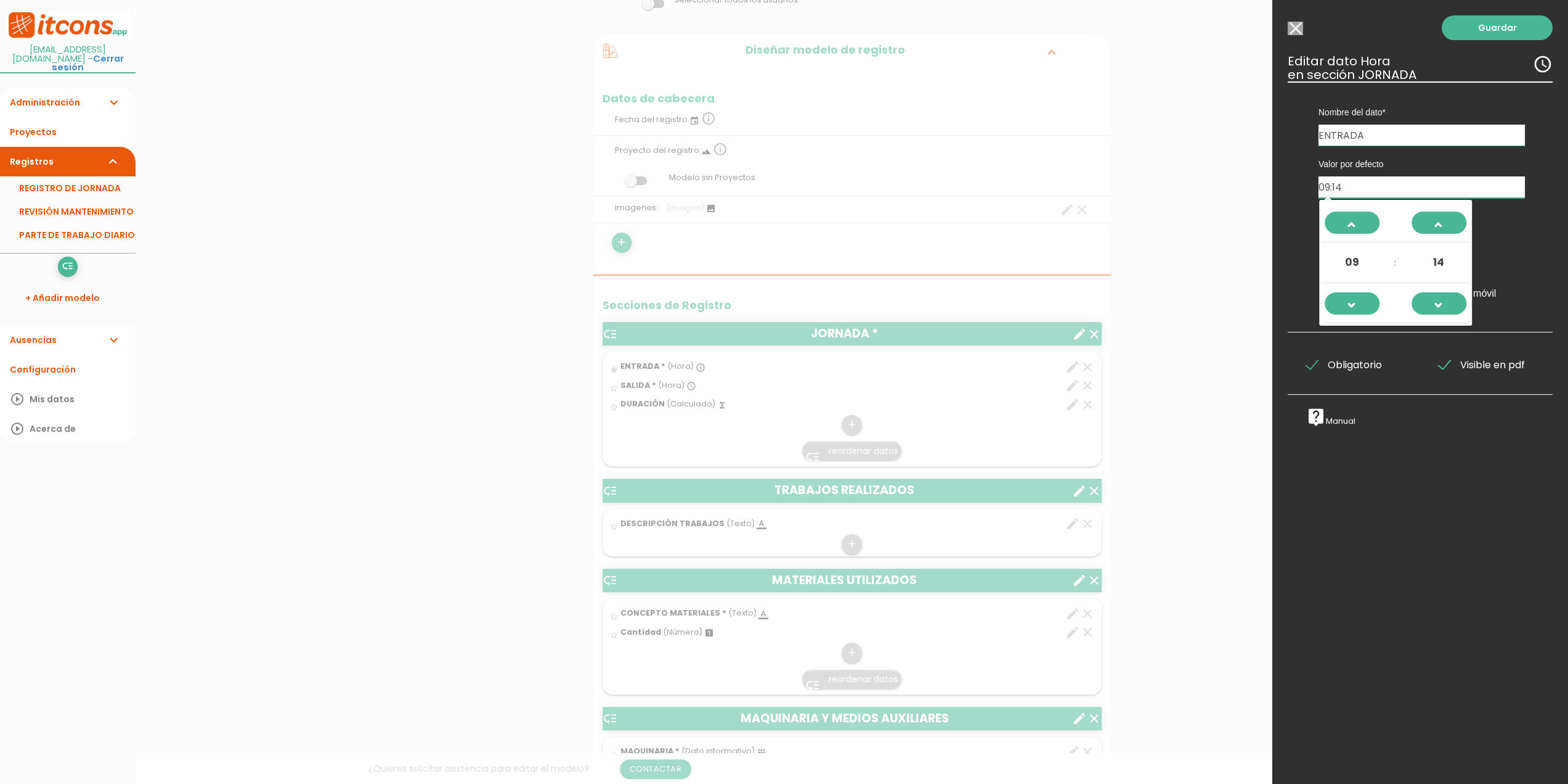
click at [1334, 183] on input "09:14" at bounding box center [1422, 187] width 207 height 21
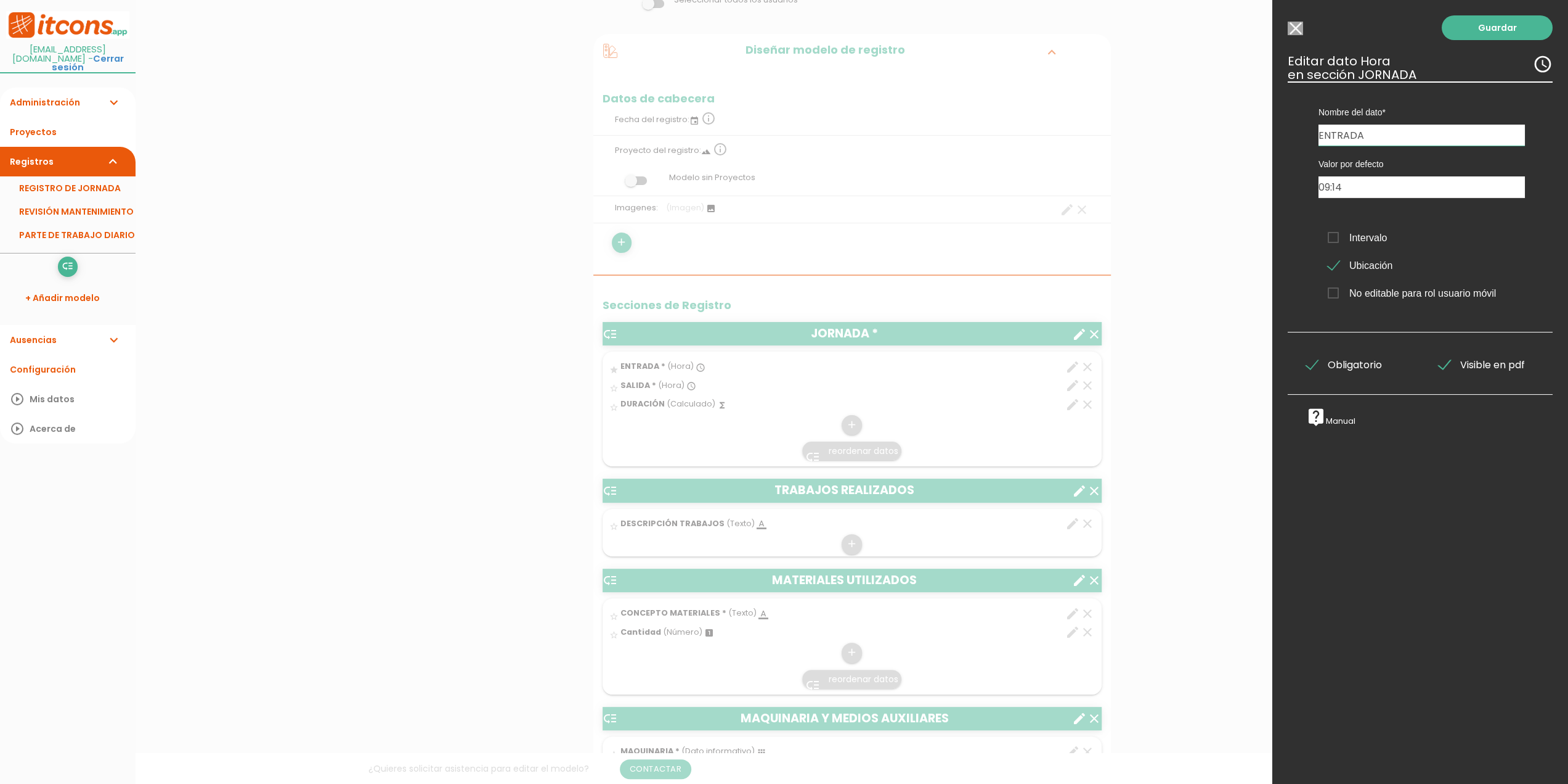
click at [1180, 164] on div at bounding box center [784, 294] width 1568 height 980
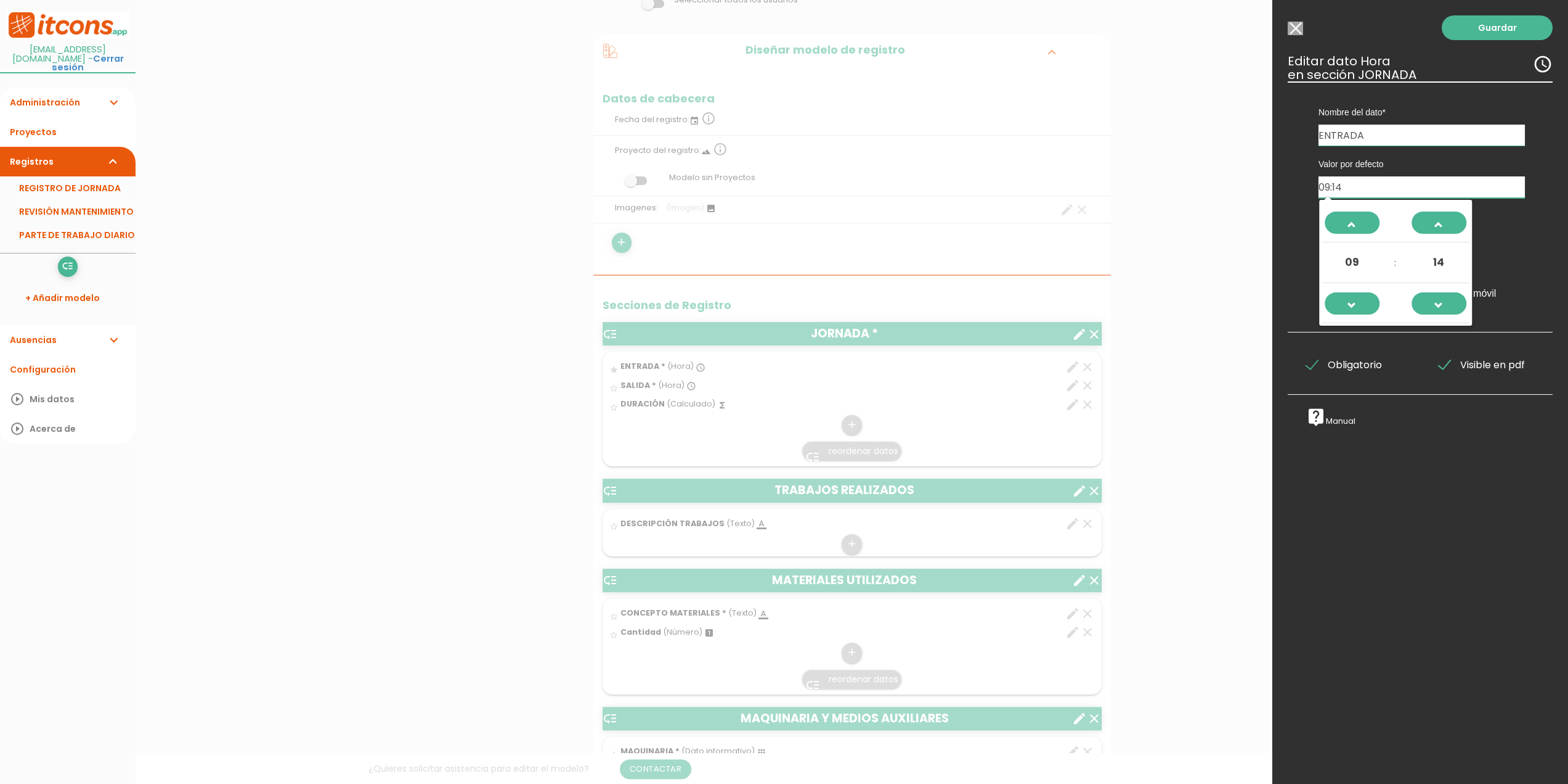
drag, startPoint x: 1350, startPoint y: 185, endPoint x: 1278, endPoint y: 182, distance: 72.1
click at [1278, 182] on div "Guardar ESCOGE EL TIPO DE DATO looks_one NÚMERO format_color_text TEXTO access_…" at bounding box center [1420, 392] width 296 height 784
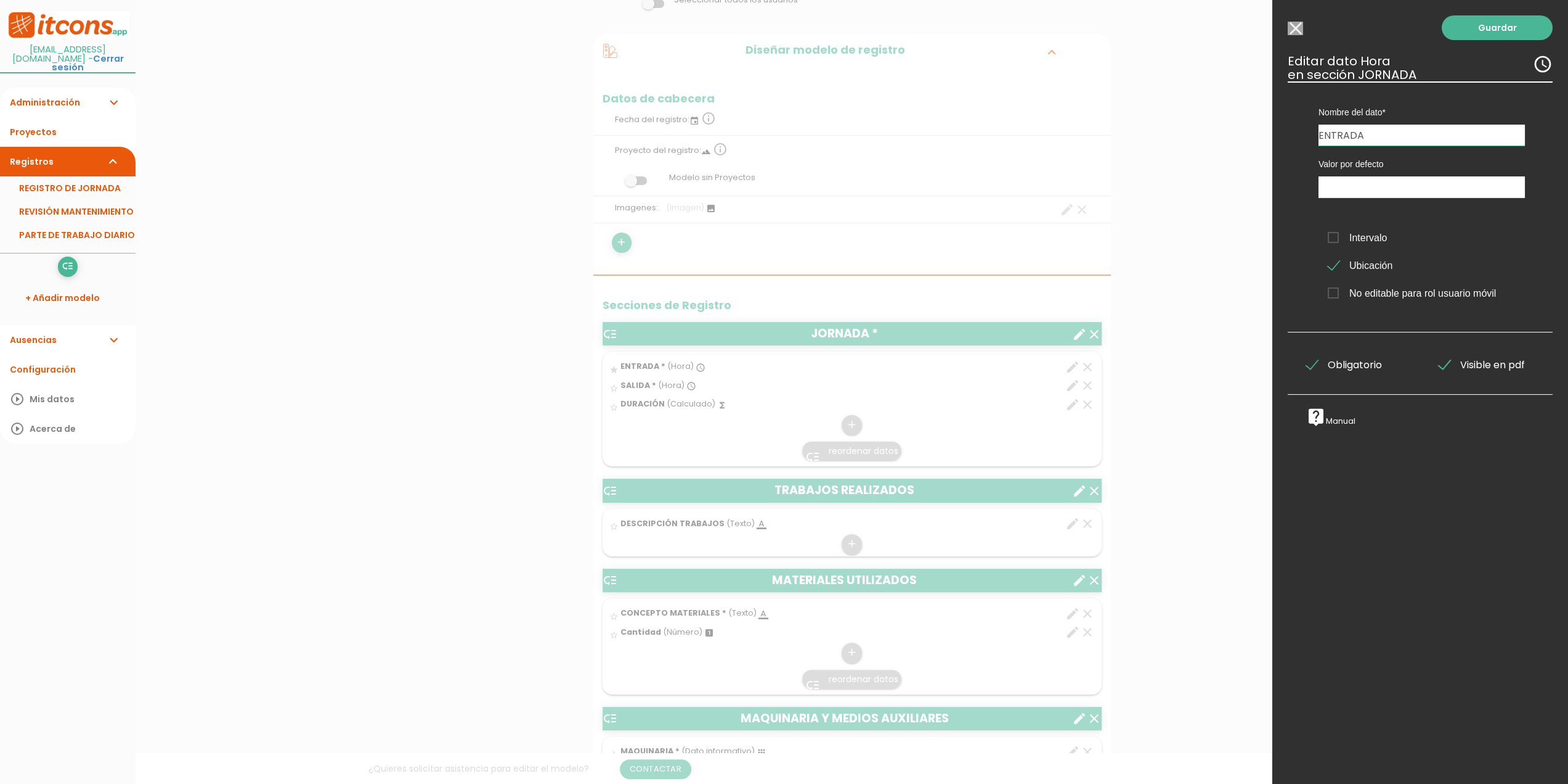
click at [1179, 145] on div at bounding box center [784, 294] width 1568 height 980
click at [818, 169] on div at bounding box center [784, 294] width 1568 height 980
drag, startPoint x: 1295, startPoint y: 31, endPoint x: 1266, endPoint y: 50, distance: 34.7
click at [1295, 31] on input "Seleccionar todos los usuarios" at bounding box center [1295, 28] width 16 height 14
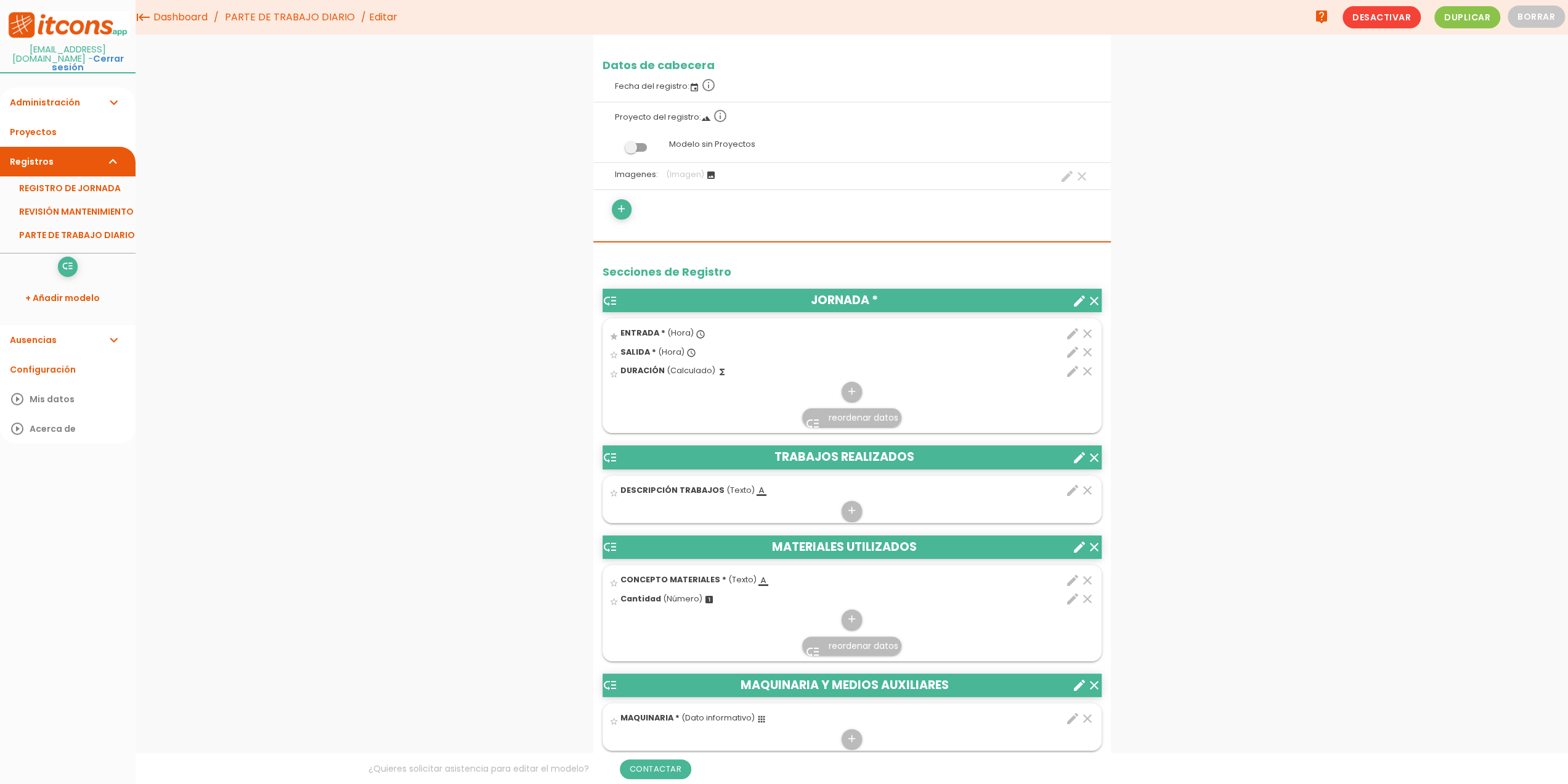
scroll to position [111, 0]
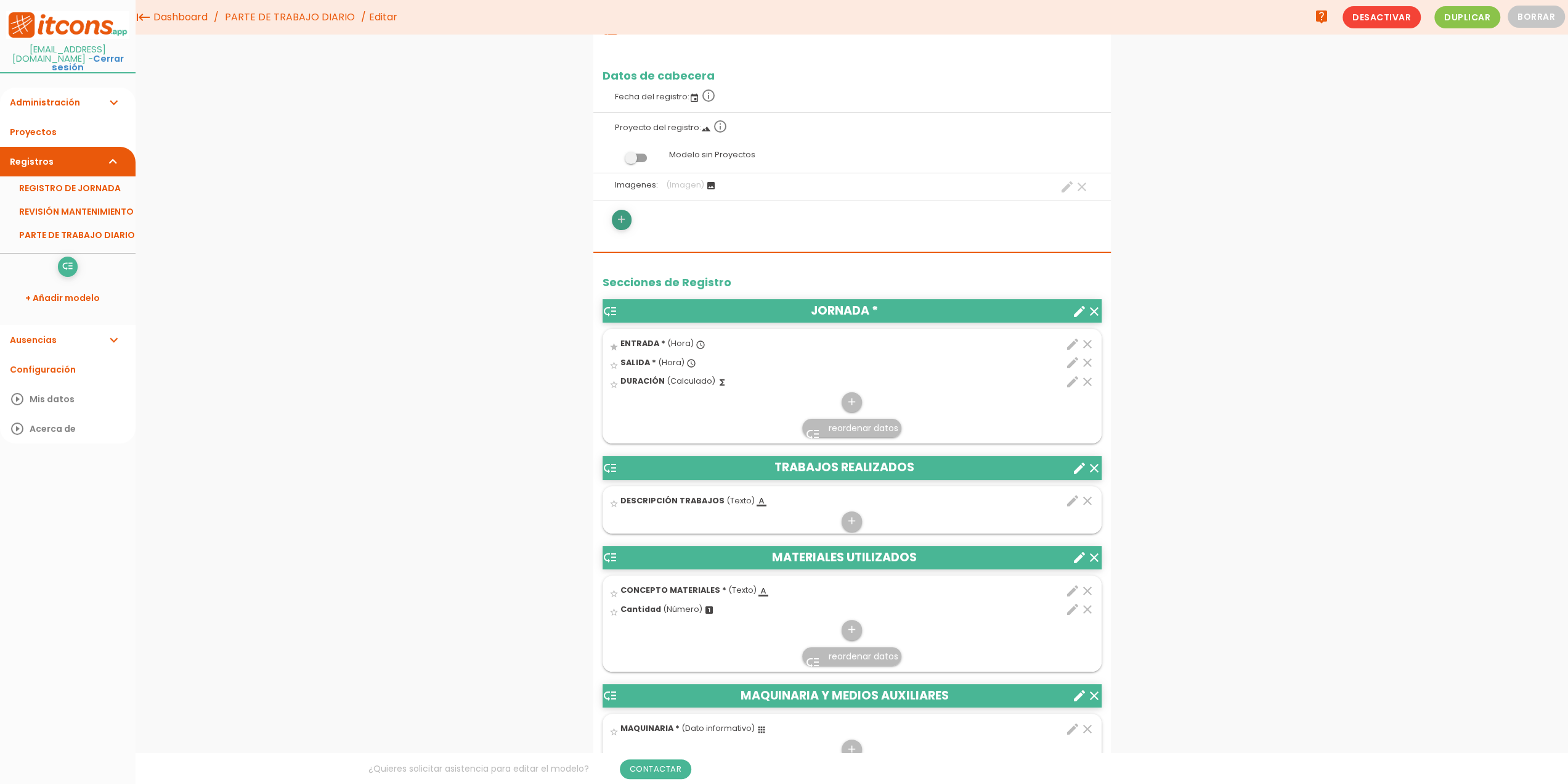
click at [617, 218] on icon "add" at bounding box center [621, 219] width 12 height 19
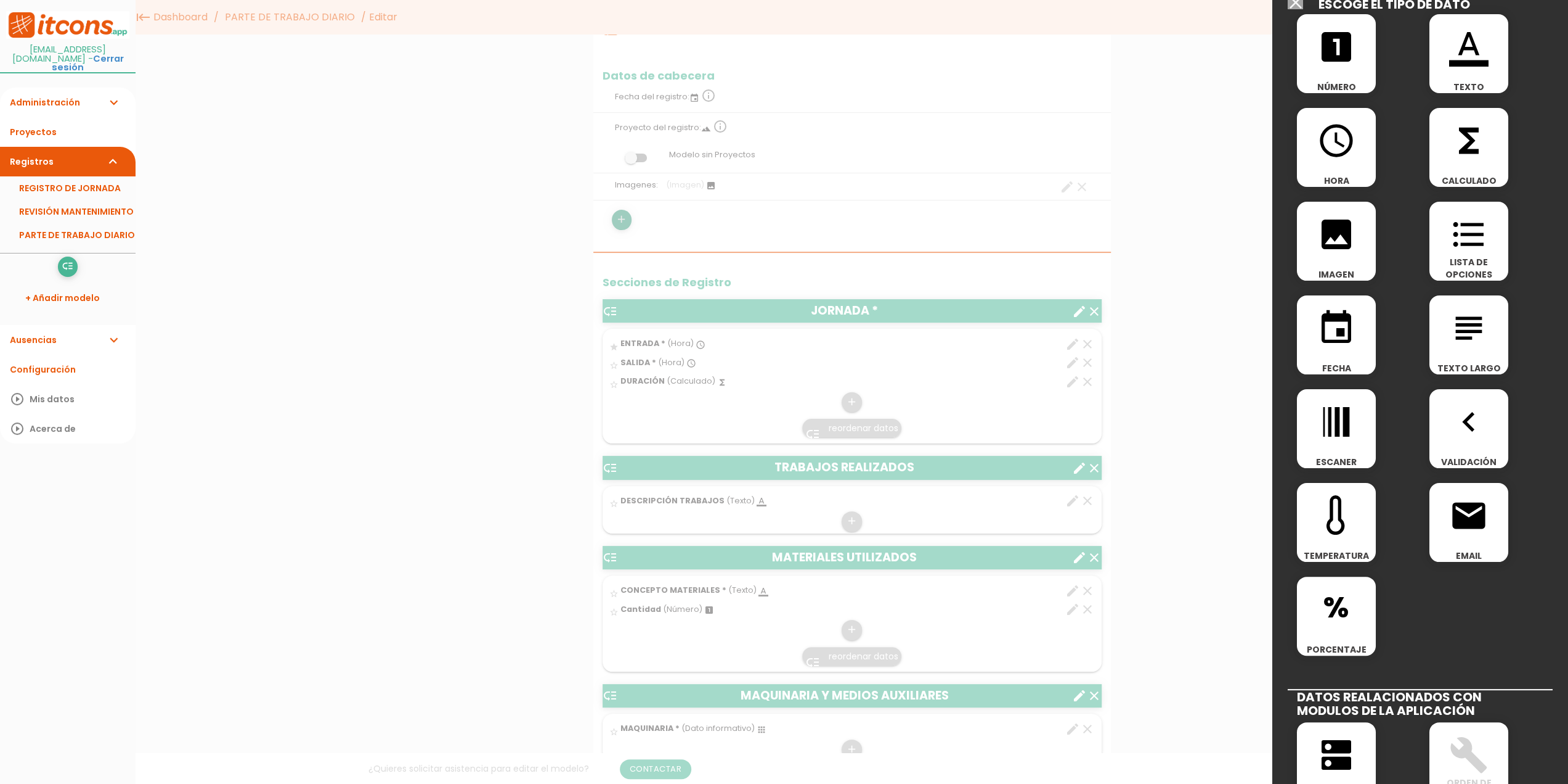
scroll to position [0, 0]
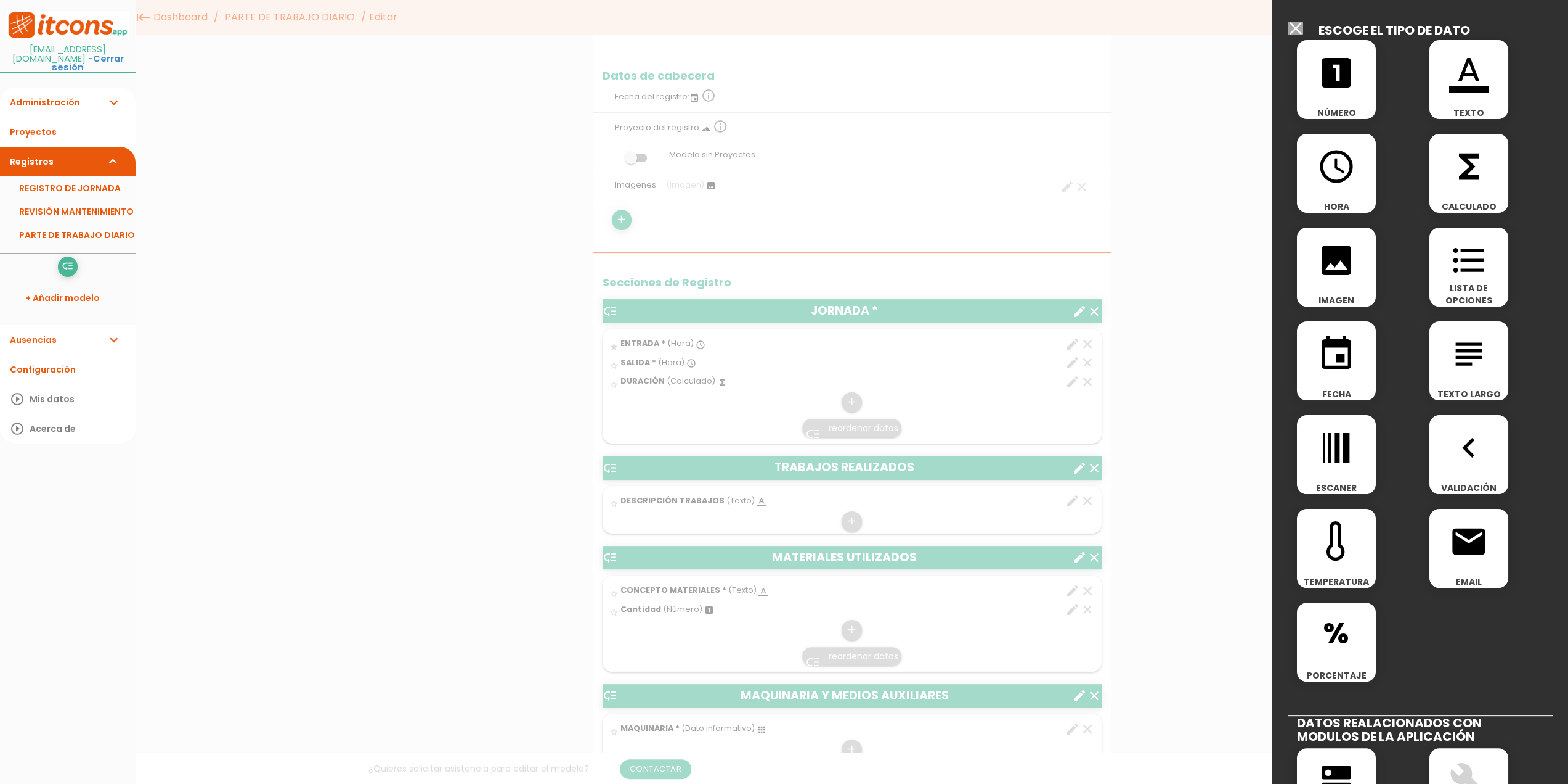
click at [1480, 269] on icon "format_list_bulleted" at bounding box center [1469, 260] width 39 height 40
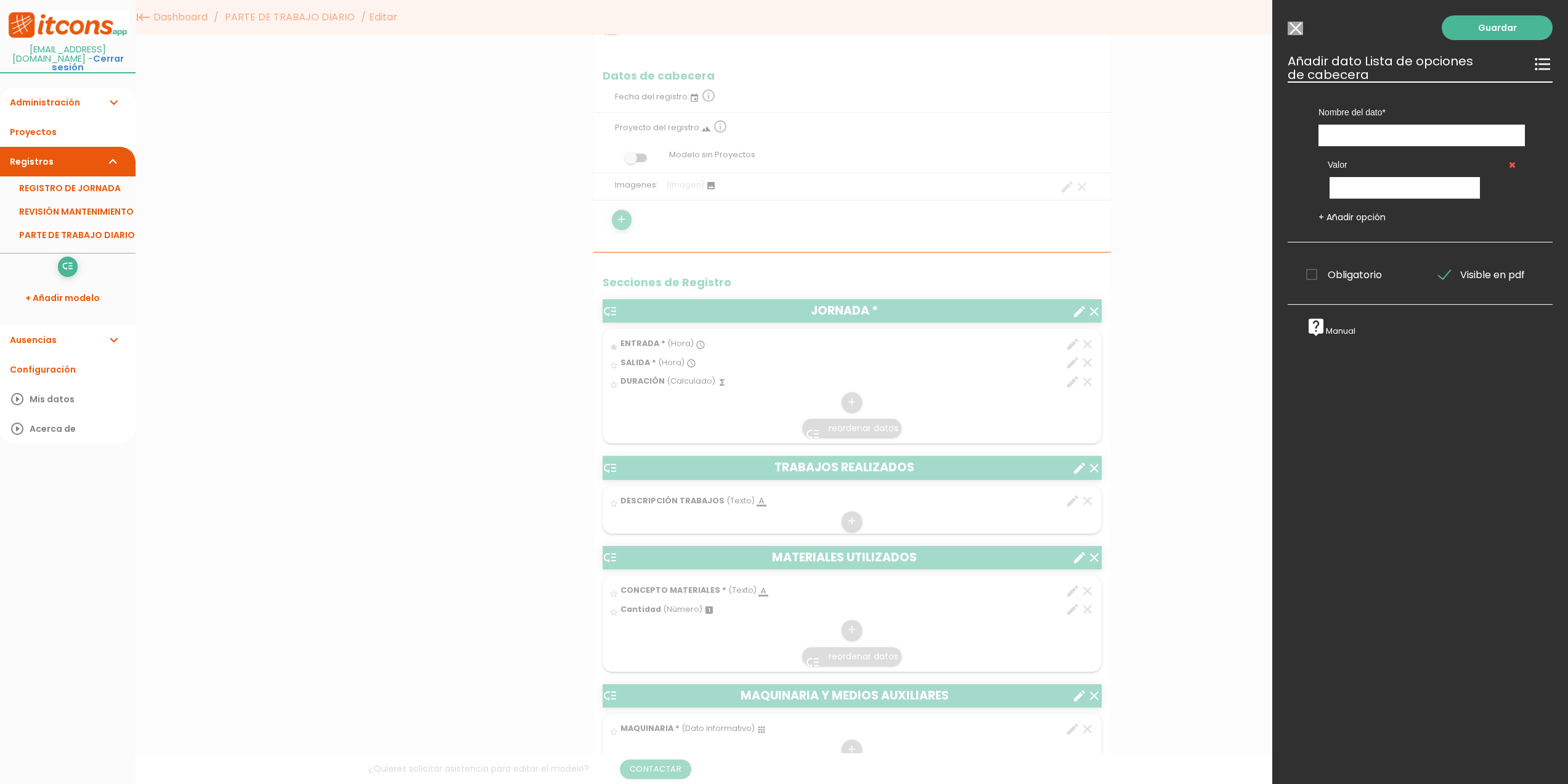
click at [1533, 64] on icon "format_list_bulleted" at bounding box center [1542, 63] width 19 height 19
click at [1299, 28] on input "Seleccionar todos los usuarios" at bounding box center [1295, 28] width 16 height 14
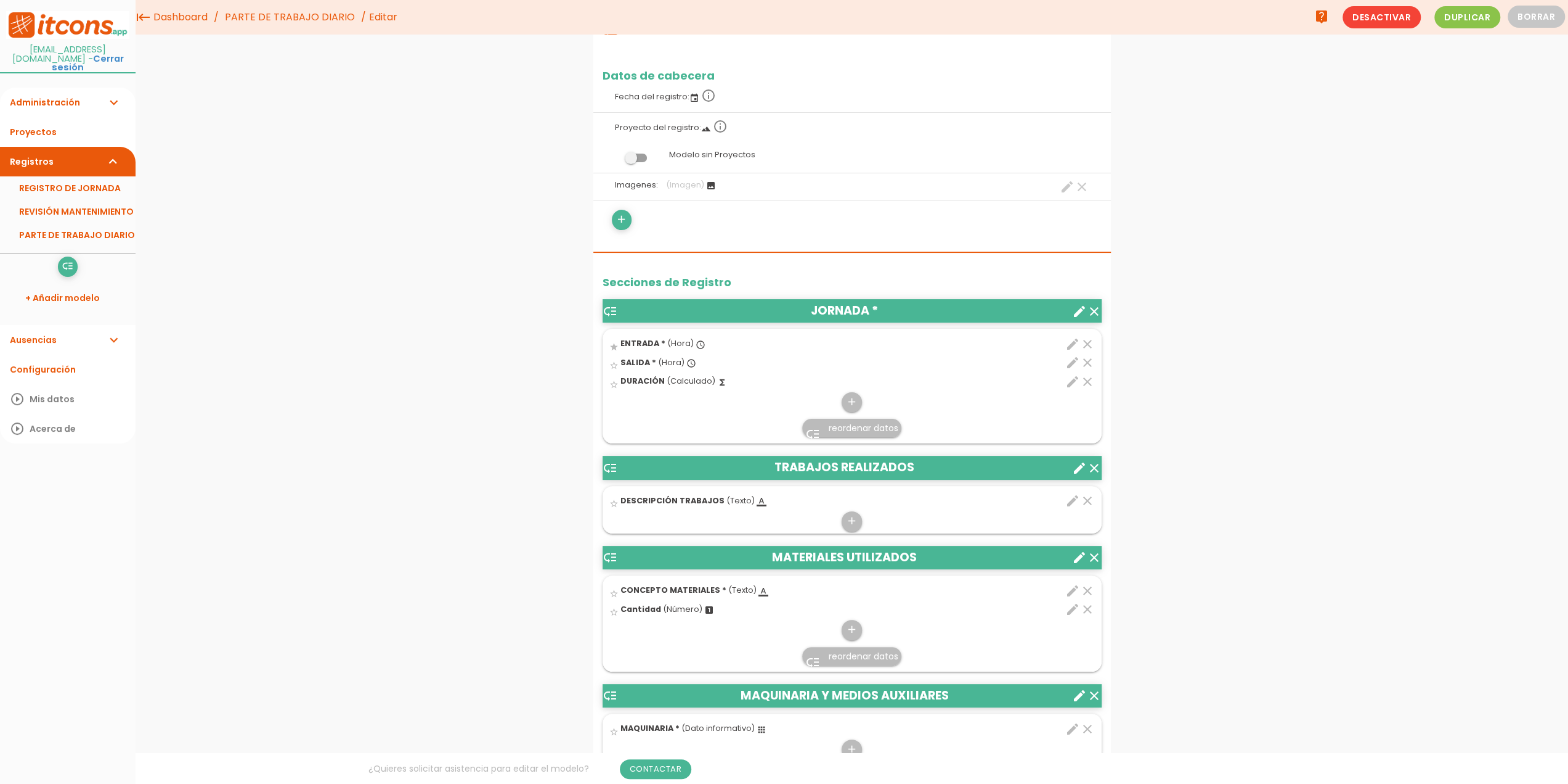
click at [466, 207] on div "menu keyboard_tab Dashboard PARTE DE TRABAJO DIARIO Editar" at bounding box center [852, 753] width 1433 height 1729
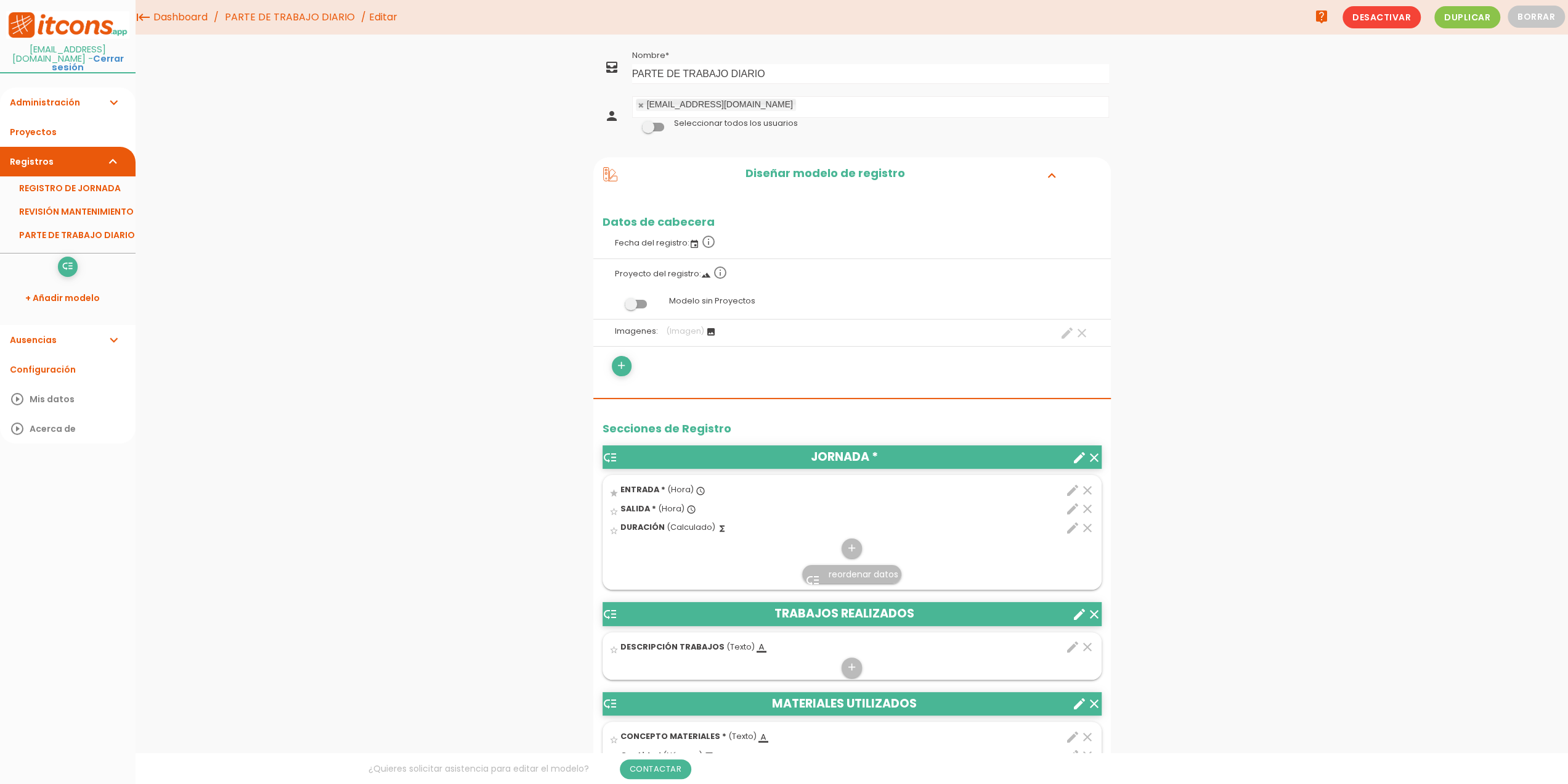
click at [606, 173] on icon at bounding box center [611, 175] width 15 height 15
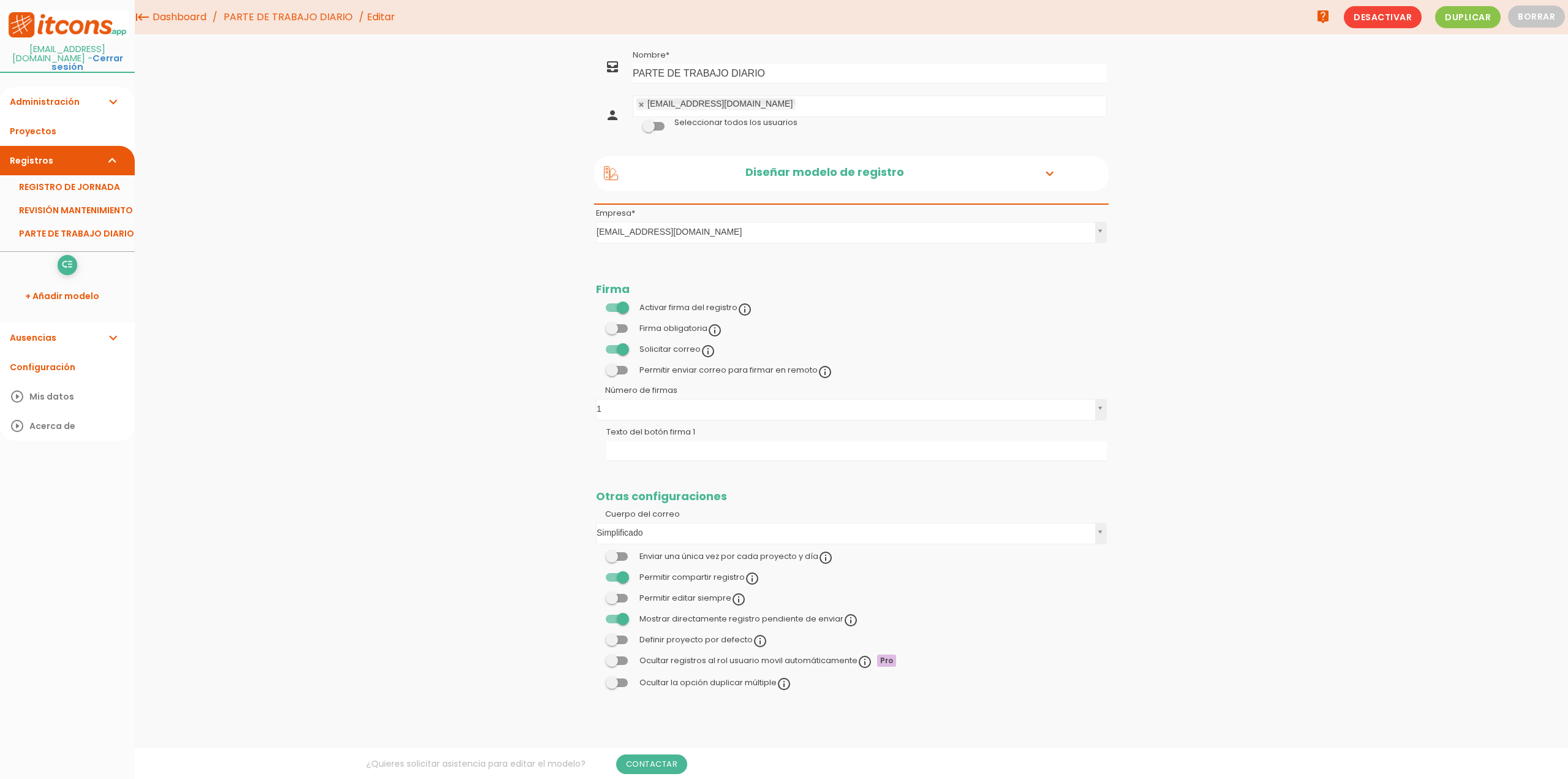
click at [603, 172] on div "Diseñar modelo de registro expand_more" at bounding box center [851, 174] width 514 height 36
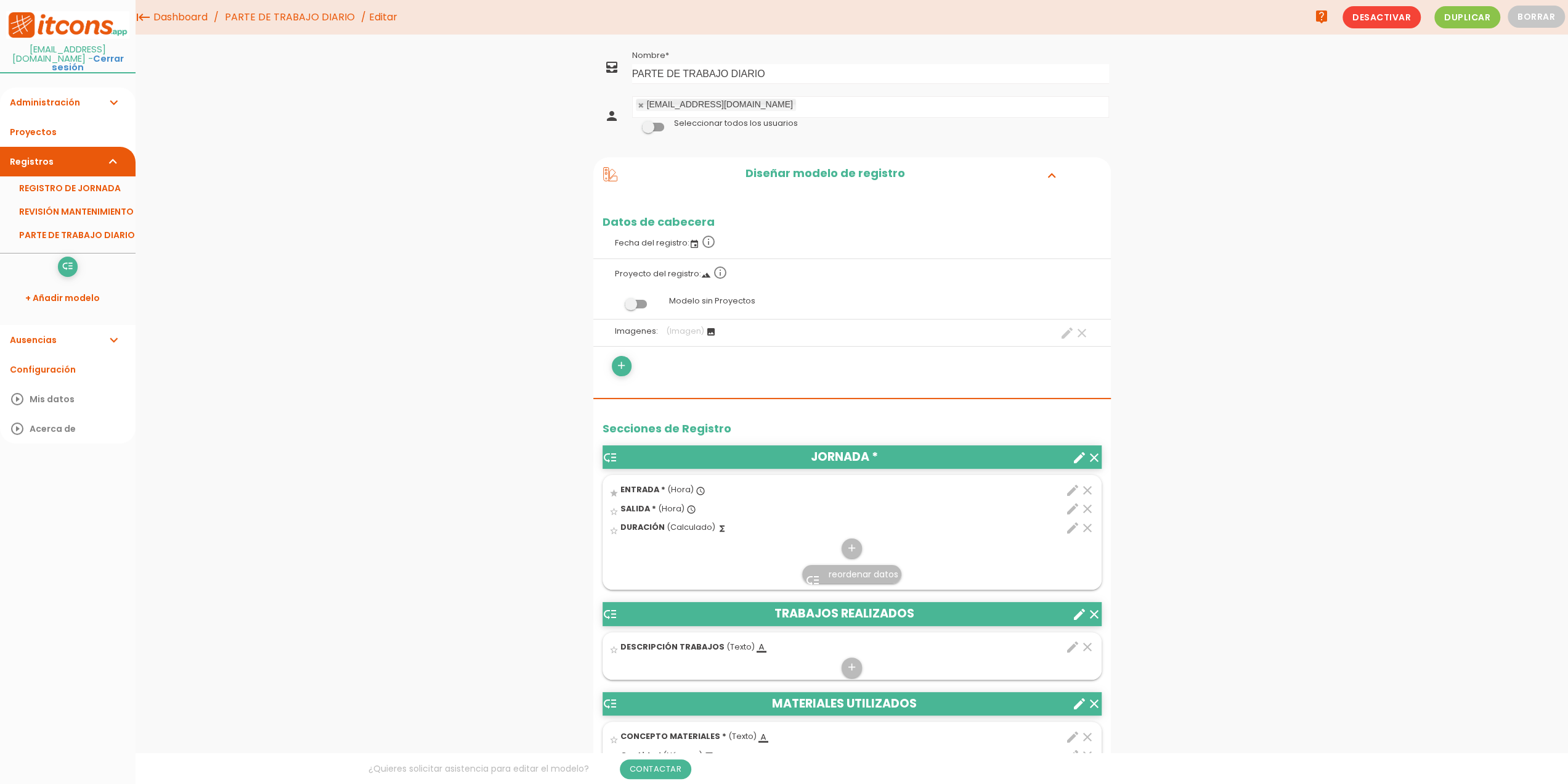
click at [143, 17] on icon "keyboard_tab" at bounding box center [143, 17] width 15 height 35
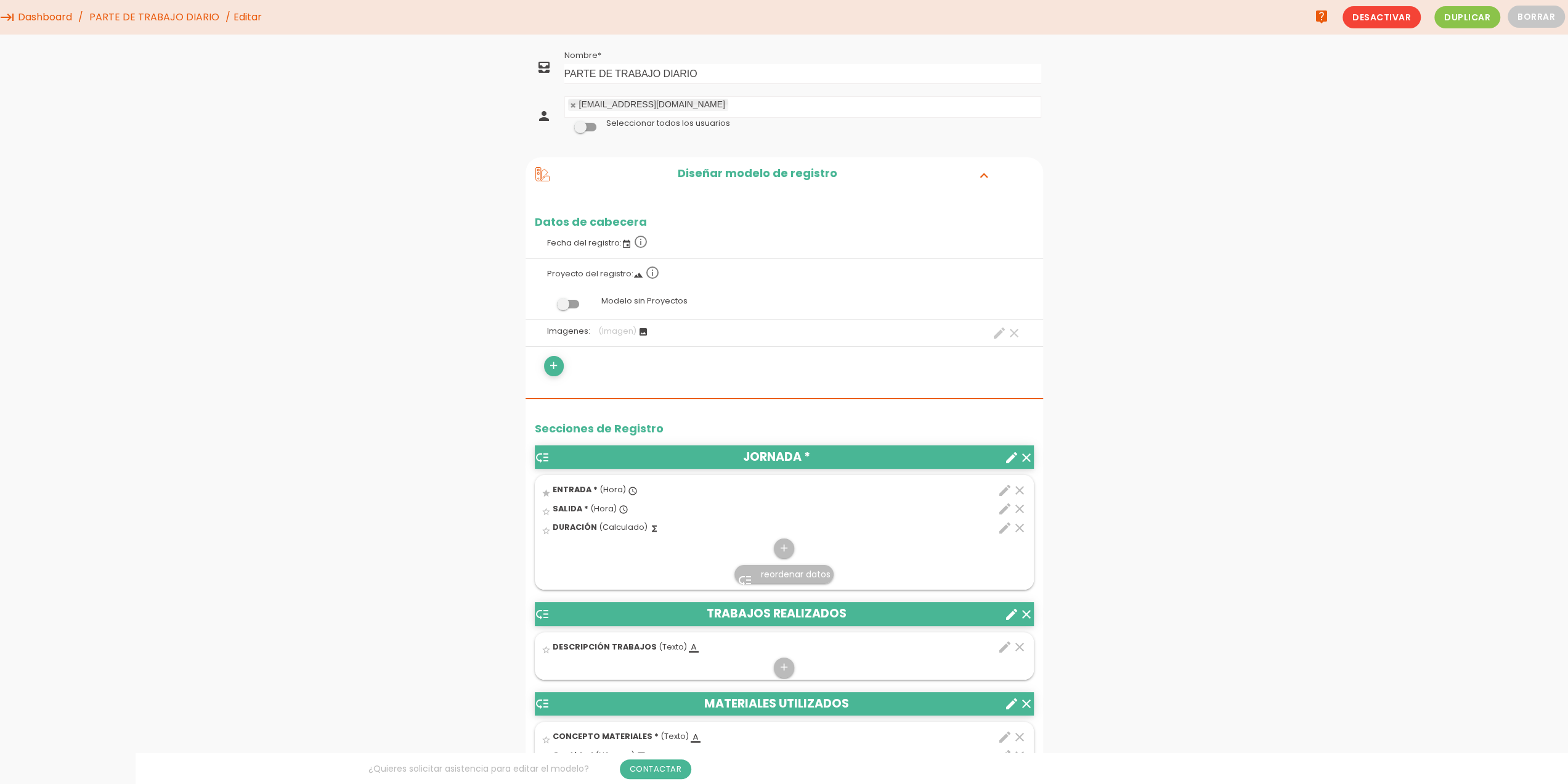
click at [66, 19] on link "Dashboard" at bounding box center [45, 17] width 61 height 35
